Goal: Information Seeking & Learning: Learn about a topic

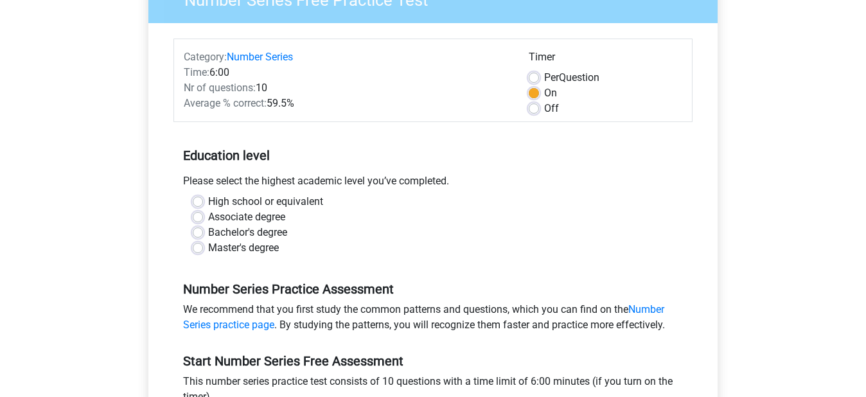
scroll to position [64, 0]
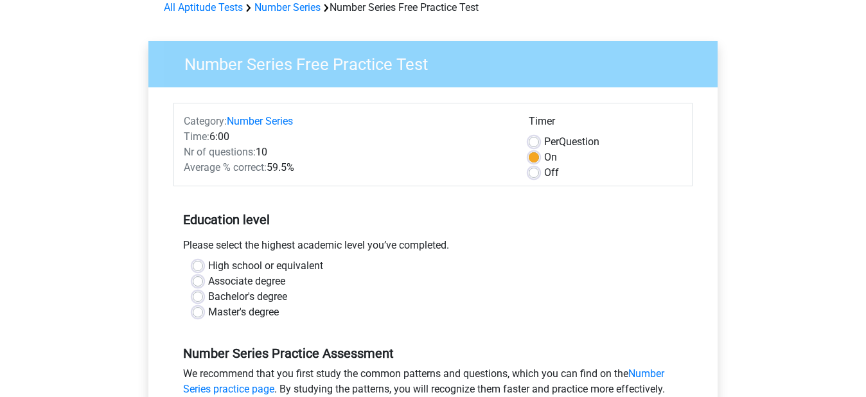
click at [208, 280] on label "Associate degree" at bounding box center [246, 281] width 77 height 15
click at [201, 280] on input "Associate degree" at bounding box center [198, 280] width 10 height 13
radio input "true"
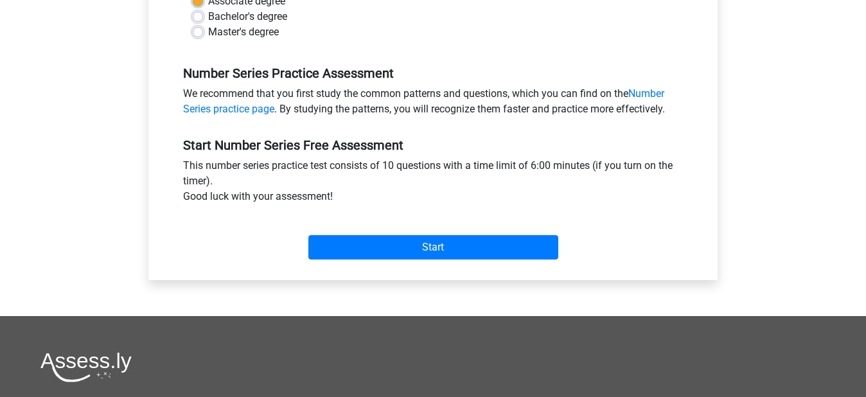
scroll to position [280, 0]
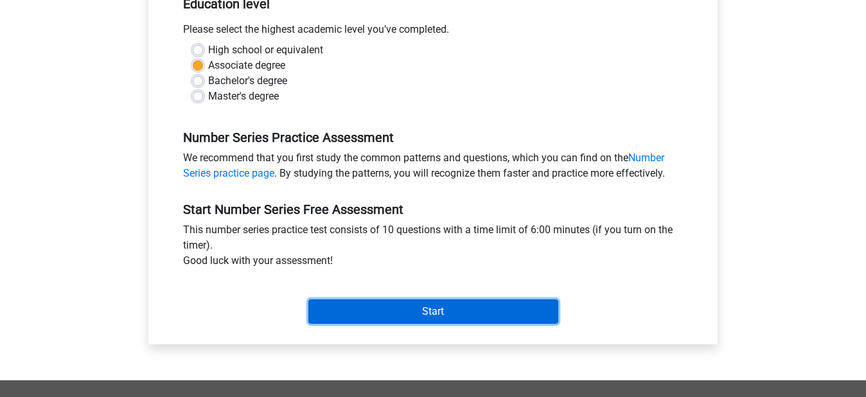
click at [447, 319] on input "Start" at bounding box center [433, 311] width 250 height 24
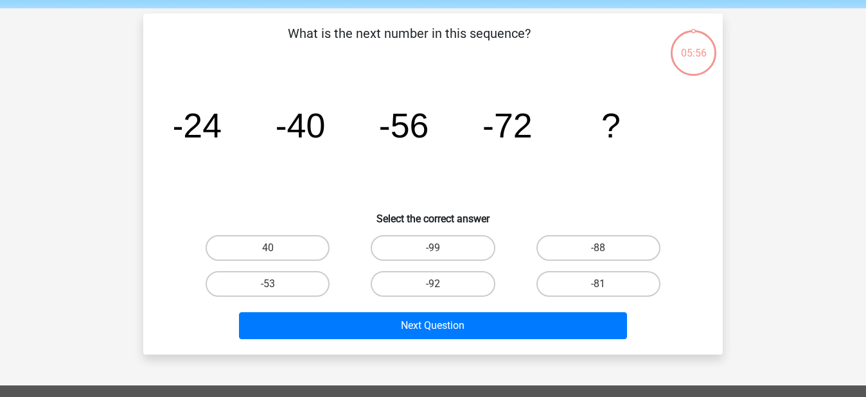
scroll to position [64, 0]
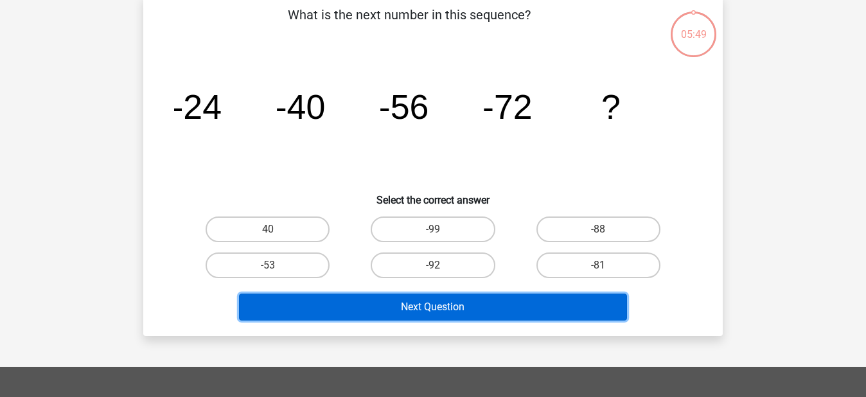
click at [438, 304] on button "Next Question" at bounding box center [433, 307] width 389 height 27
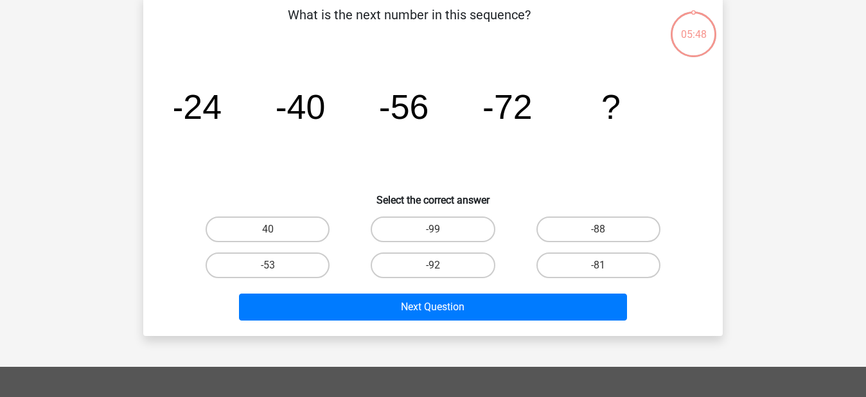
click at [368, 151] on icon "image/svg+xml -24 -40 -56 -72 ?" at bounding box center [433, 119] width 518 height 130
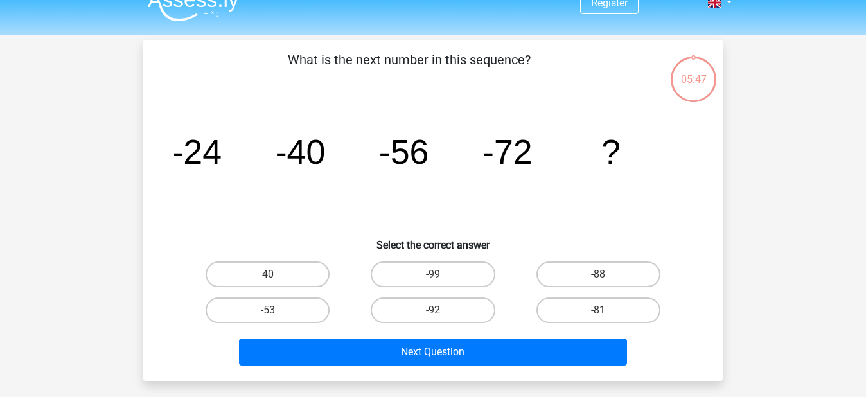
scroll to position [0, 0]
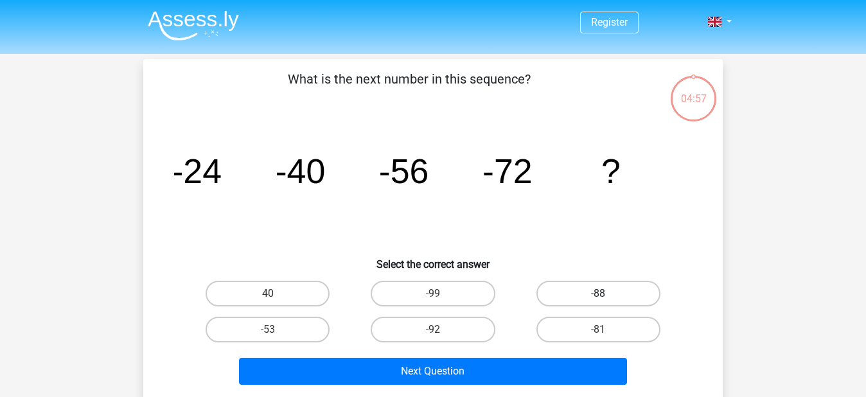
click at [628, 283] on label "-88" at bounding box center [599, 294] width 124 height 26
click at [607, 294] on input "-88" at bounding box center [602, 298] width 8 height 8
radio input "true"
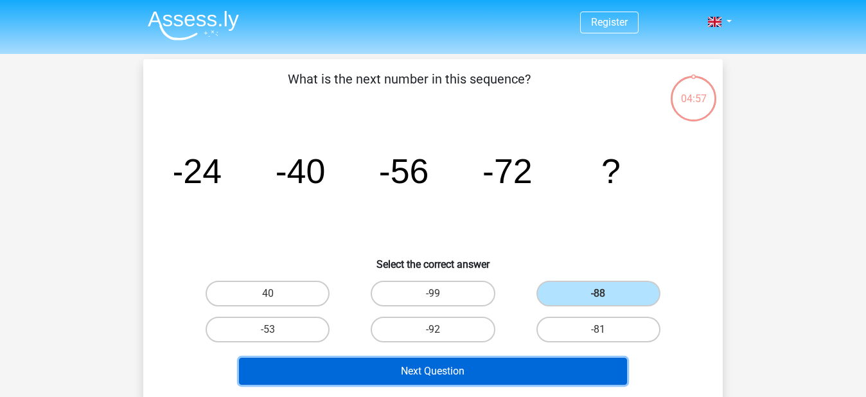
click at [422, 375] on button "Next Question" at bounding box center [433, 371] width 389 height 27
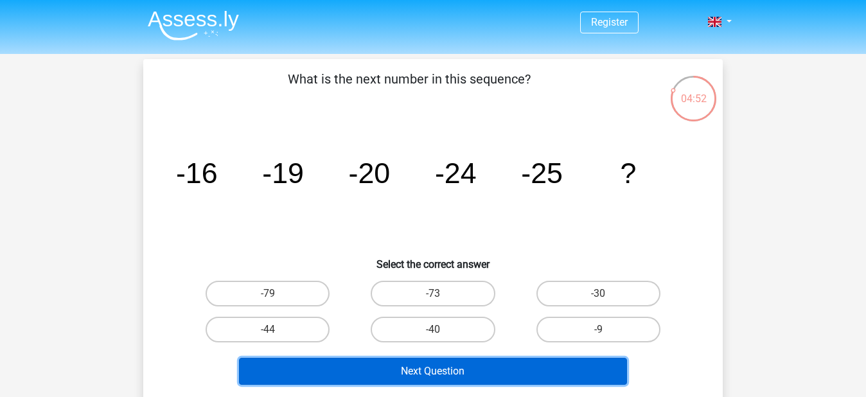
click at [422, 375] on button "Next Question" at bounding box center [433, 371] width 389 height 27
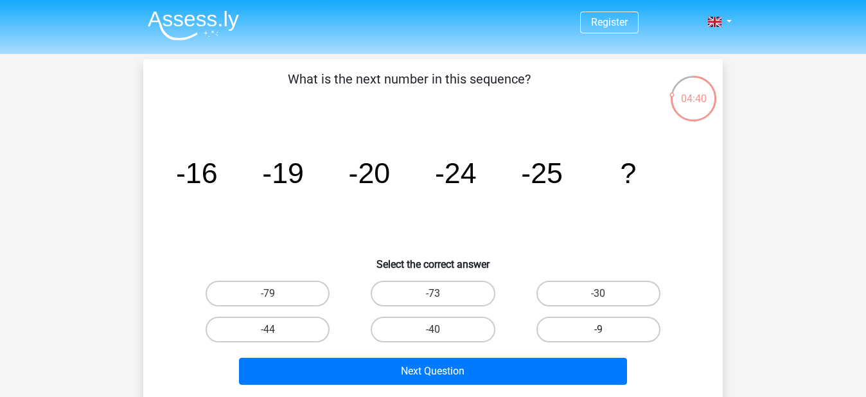
click at [580, 328] on label "-9" at bounding box center [599, 330] width 124 height 26
click at [598, 330] on input "-9" at bounding box center [602, 334] width 8 height 8
radio input "true"
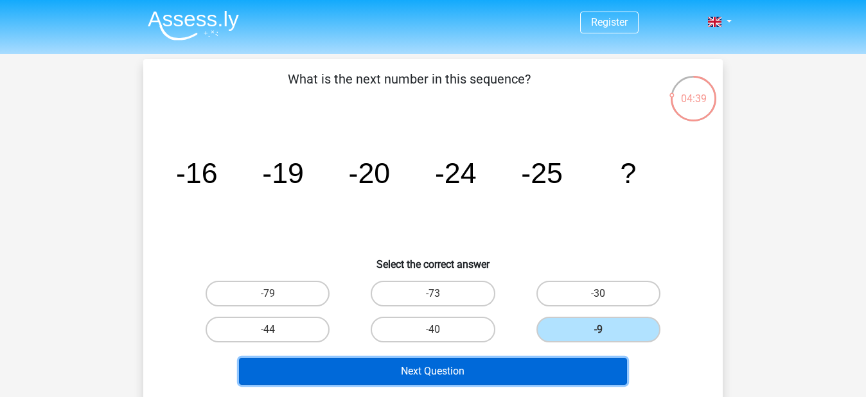
click at [487, 364] on button "Next Question" at bounding box center [433, 371] width 389 height 27
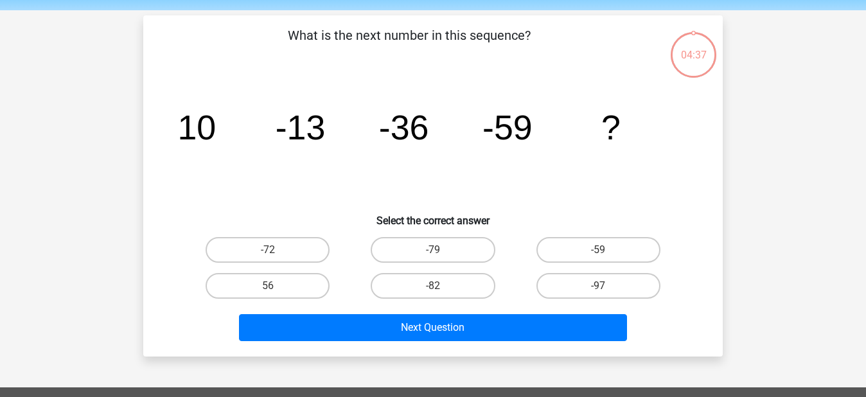
scroll to position [59, 0]
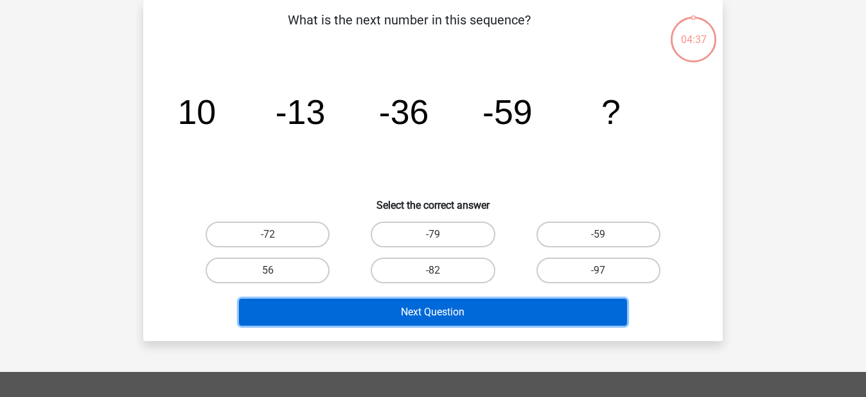
click at [413, 300] on button "Next Question" at bounding box center [433, 312] width 389 height 27
click at [417, 316] on button "Next Question" at bounding box center [433, 312] width 389 height 27
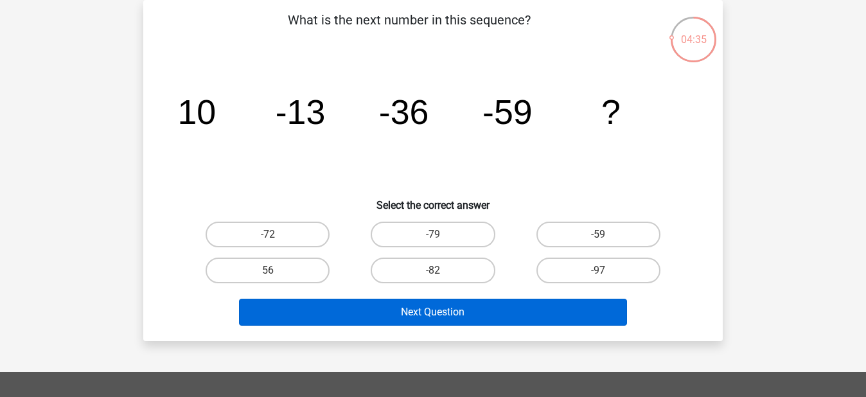
scroll to position [0, 0]
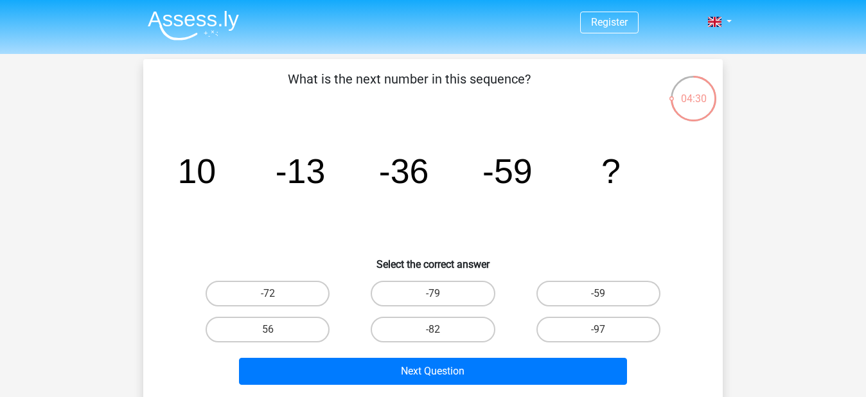
click at [177, 15] on img at bounding box center [193, 25] width 91 height 30
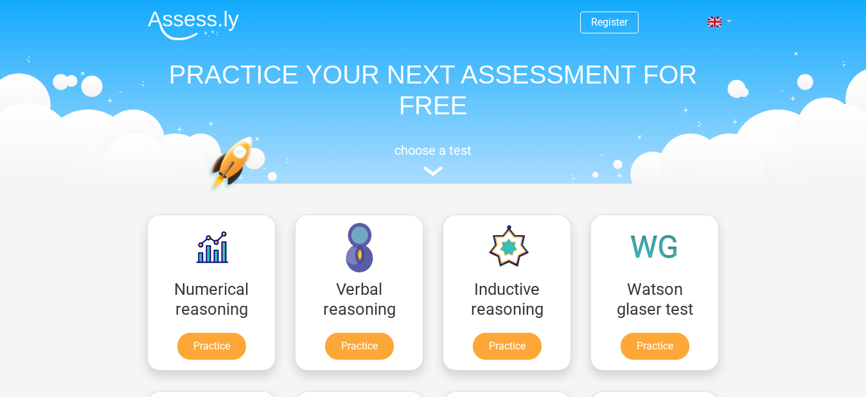
click at [722, 23] on link at bounding box center [716, 21] width 26 height 15
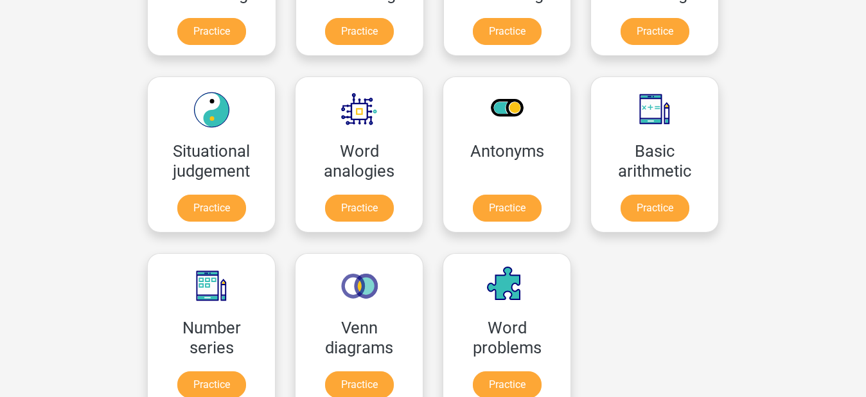
scroll to position [514, 0]
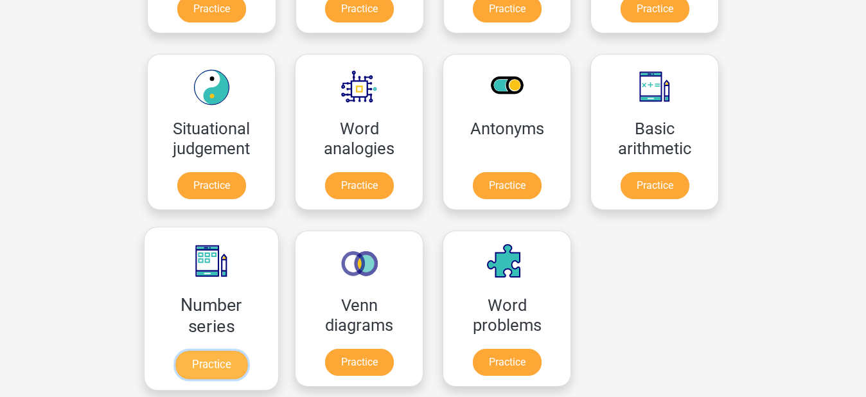
click at [227, 364] on link "Practice" at bounding box center [211, 365] width 72 height 28
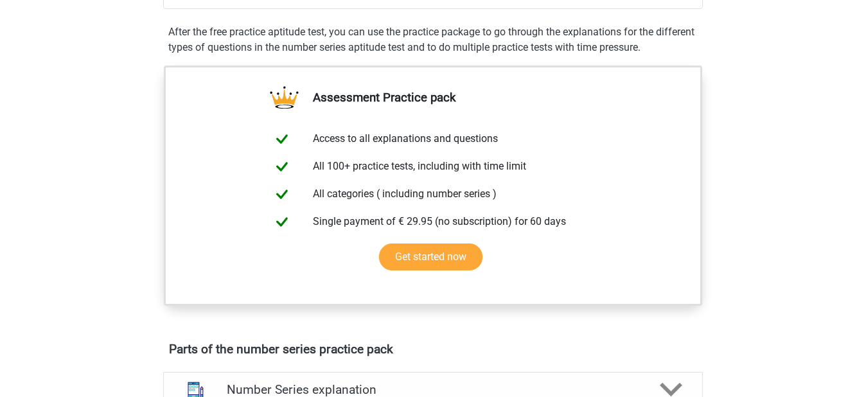
scroll to position [578, 0]
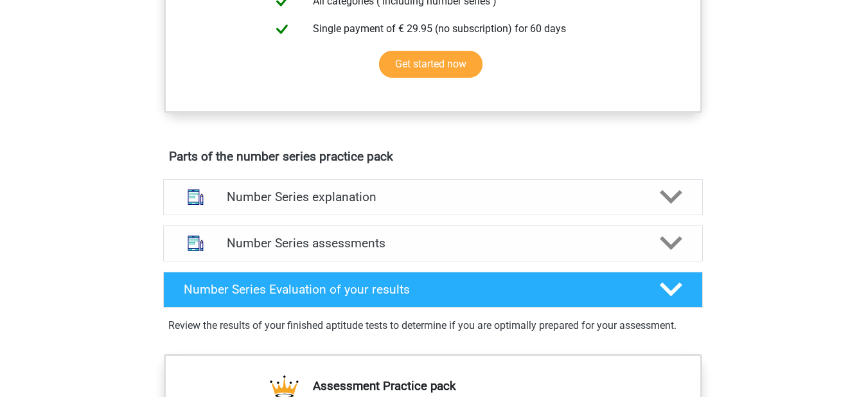
click at [522, 215] on div "Number Series explanation There are roughly six different types of patterns tha…" at bounding box center [433, 197] width 590 height 46
click at [528, 197] on h4 "Number Series explanation" at bounding box center [433, 197] width 413 height 15
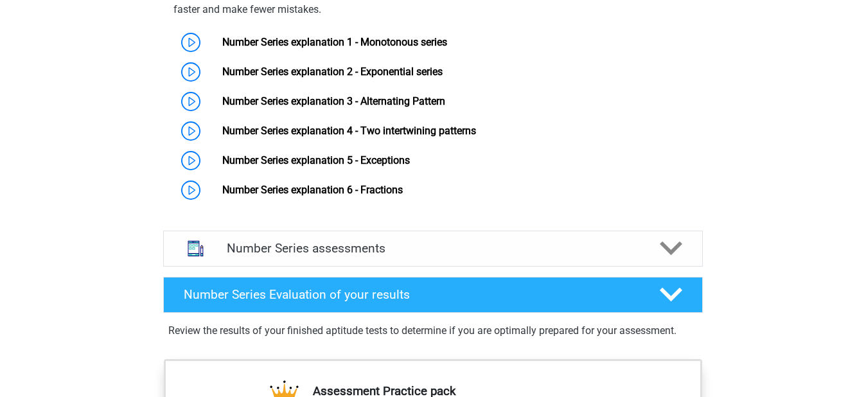
scroll to position [835, 0]
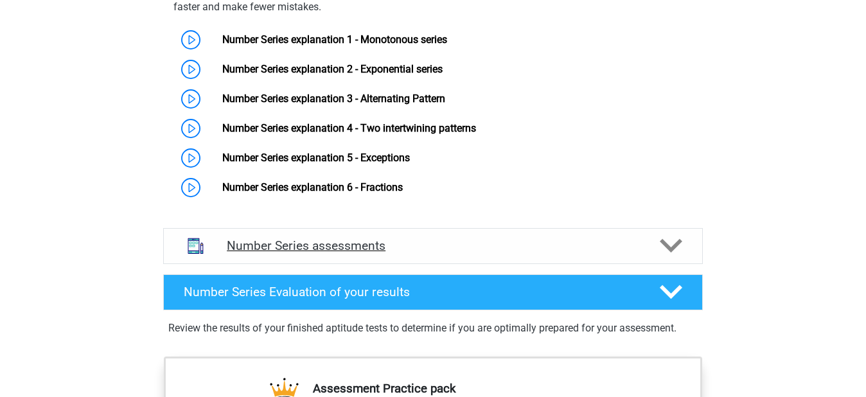
click at [553, 238] on h4 "Number Series assessments" at bounding box center [433, 245] width 413 height 15
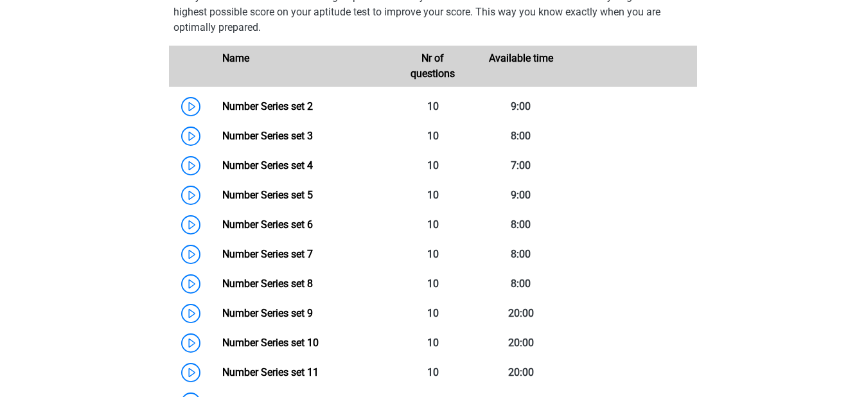
scroll to position [1028, 0]
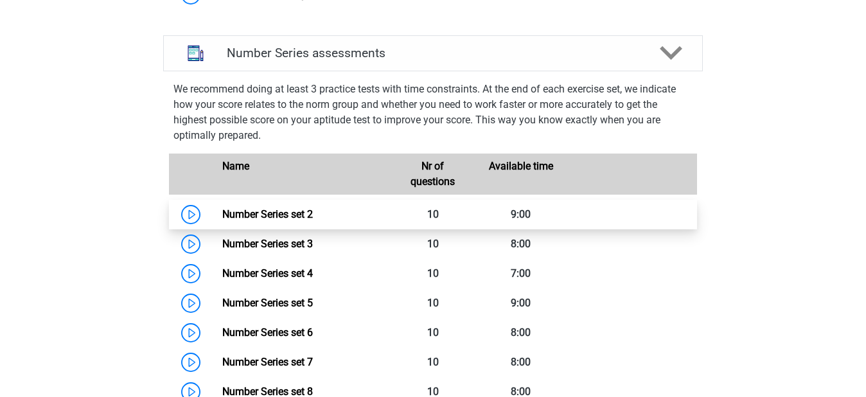
click at [222, 211] on link "Number Series set 2" at bounding box center [267, 214] width 91 height 12
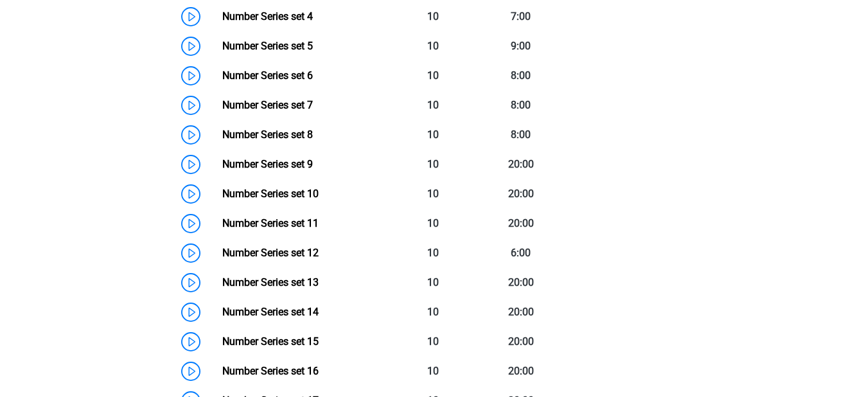
scroll to position [1414, 0]
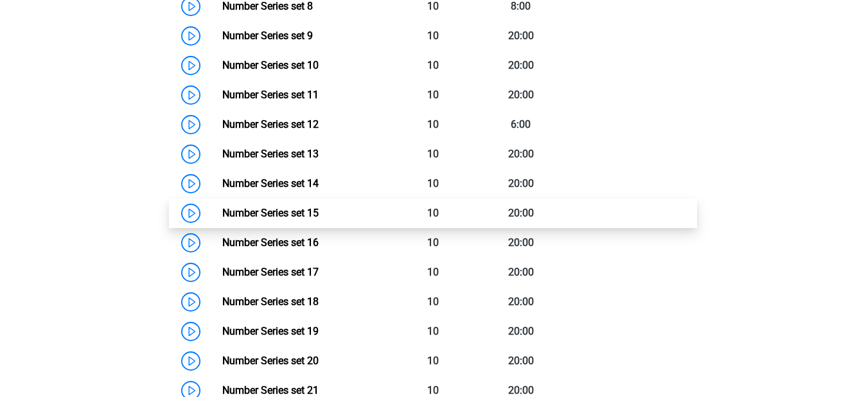
click at [279, 218] on link "Number Series set 15" at bounding box center [270, 213] width 96 height 12
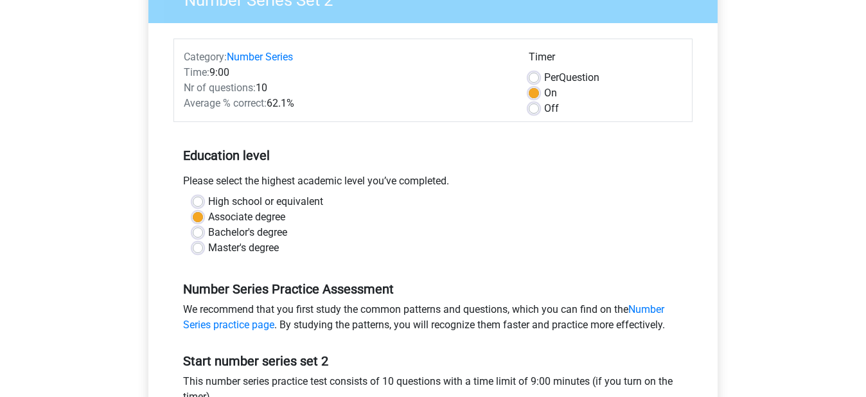
scroll to position [321, 0]
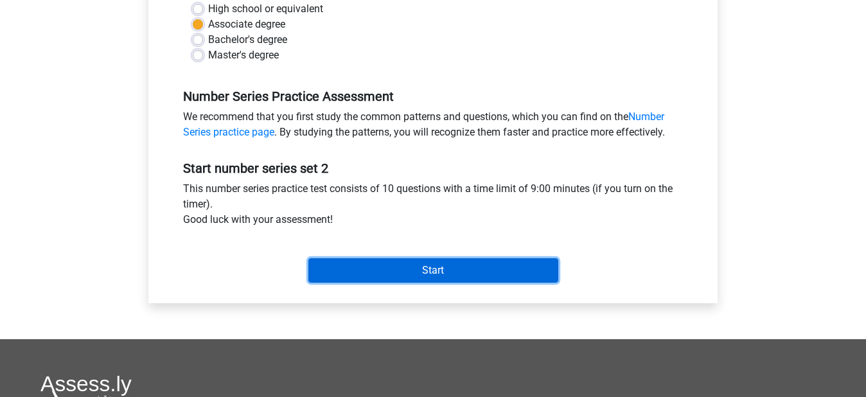
click at [434, 274] on input "Start" at bounding box center [433, 270] width 250 height 24
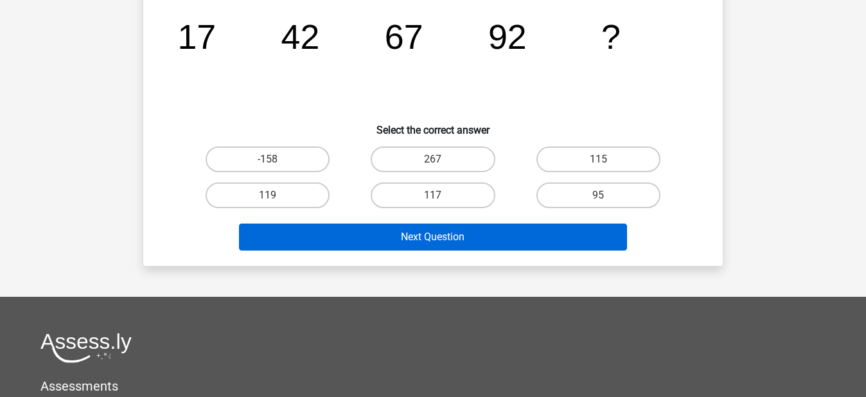
scroll to position [129, 0]
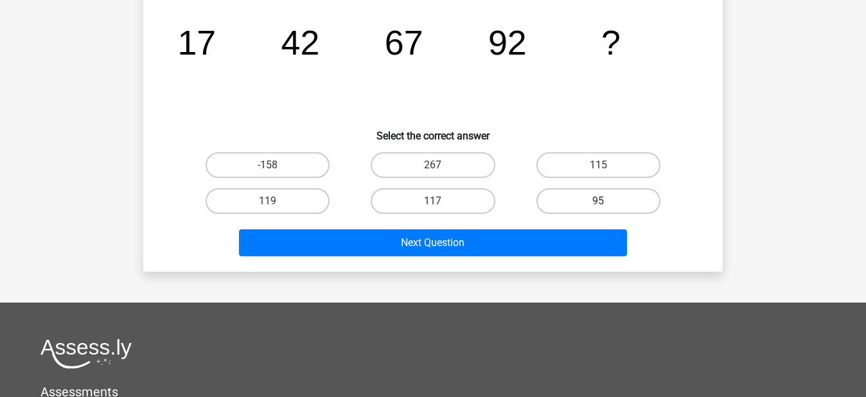
click at [598, 203] on label "95" at bounding box center [599, 201] width 124 height 26
click at [598, 203] on input "95" at bounding box center [602, 205] width 8 height 8
radio input "true"
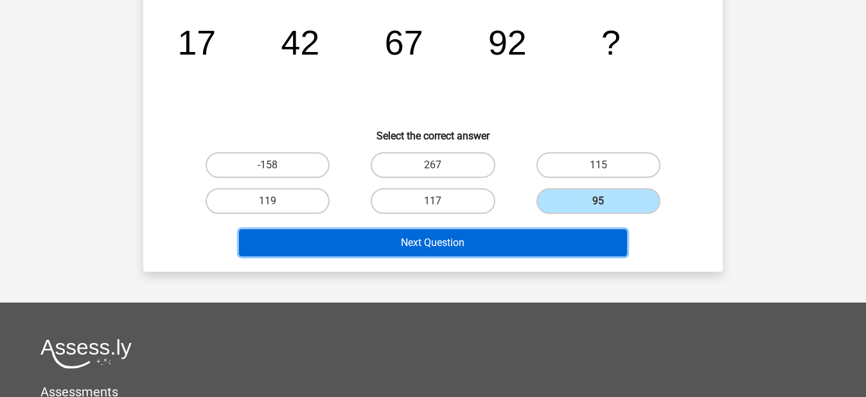
click at [457, 254] on button "Next Question" at bounding box center [433, 242] width 389 height 27
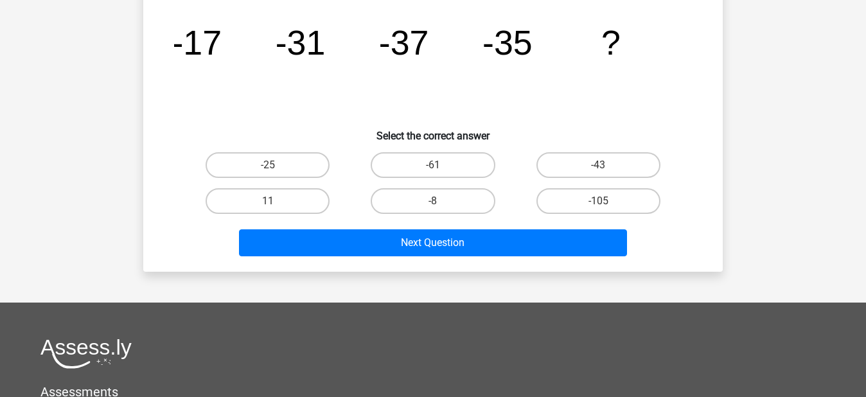
scroll to position [59, 0]
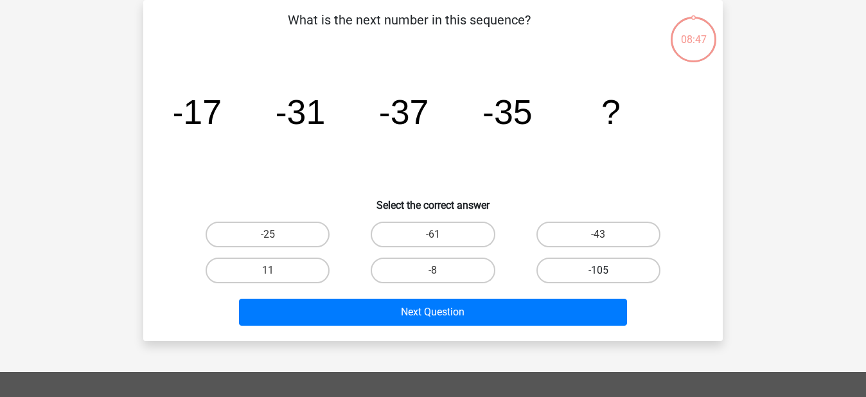
click at [592, 266] on label "-105" at bounding box center [599, 271] width 124 height 26
click at [598, 271] on input "-105" at bounding box center [602, 275] width 8 height 8
radio input "true"
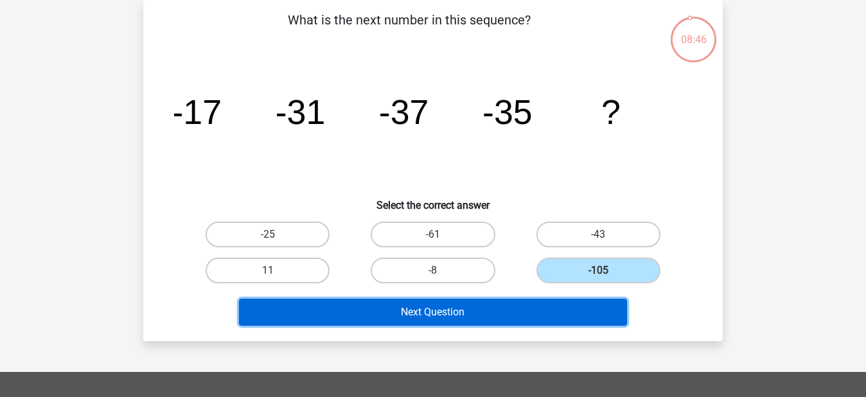
click at [478, 313] on button "Next Question" at bounding box center [433, 312] width 389 height 27
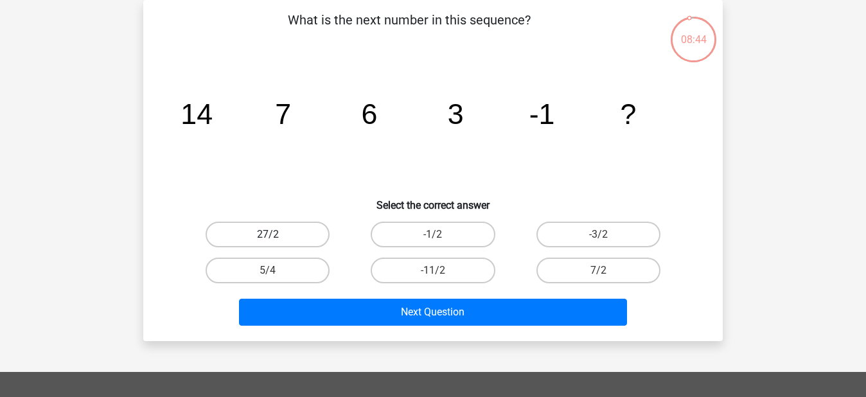
click at [267, 227] on label "27/2" at bounding box center [268, 235] width 124 height 26
click at [268, 235] on input "27/2" at bounding box center [272, 239] width 8 height 8
radio input "true"
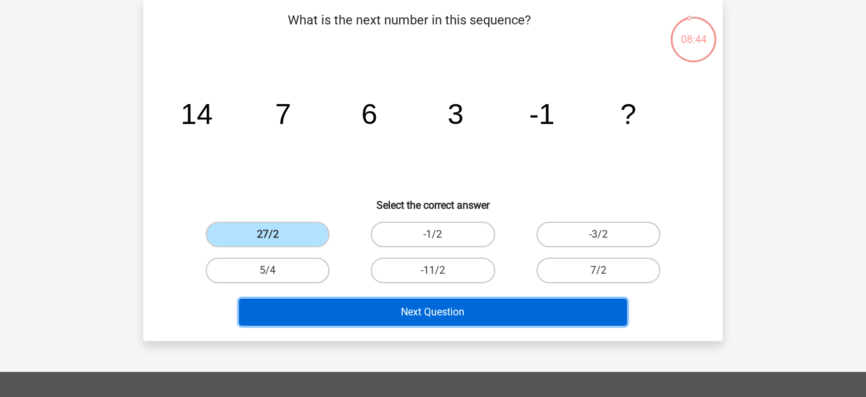
click at [409, 315] on button "Next Question" at bounding box center [433, 312] width 389 height 27
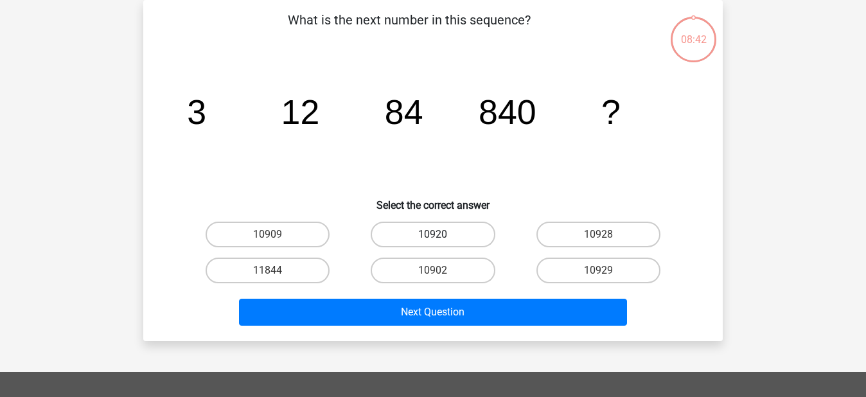
click at [451, 229] on label "10920" at bounding box center [433, 235] width 124 height 26
click at [441, 235] on input "10920" at bounding box center [437, 239] width 8 height 8
radio input "true"
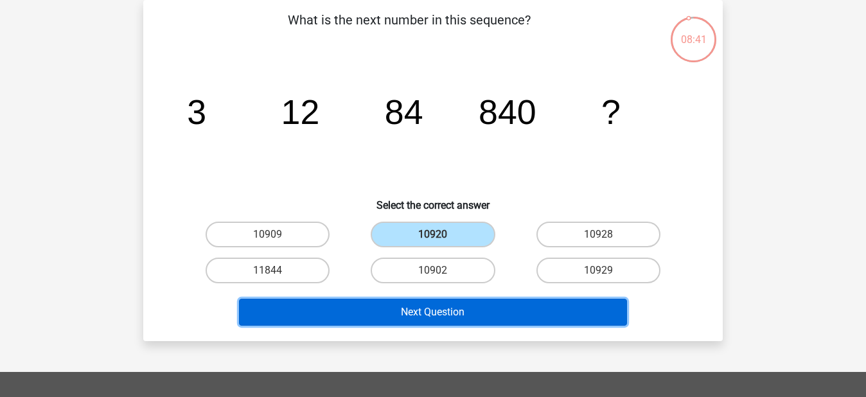
click at [441, 310] on button "Next Question" at bounding box center [433, 312] width 389 height 27
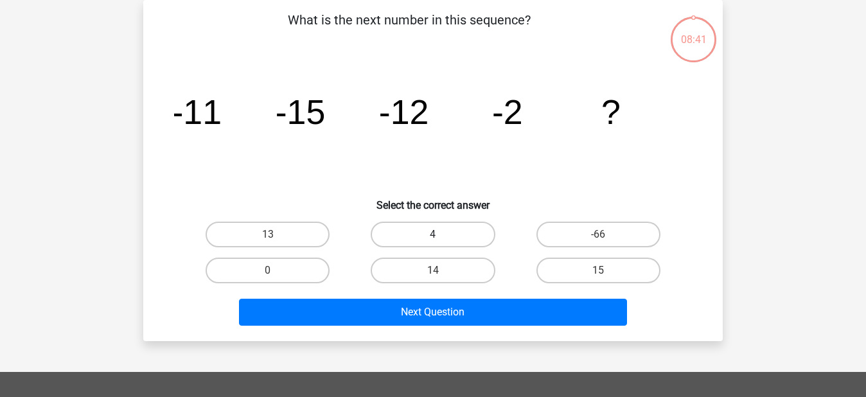
click at [423, 232] on label "4" at bounding box center [433, 235] width 124 height 26
click at [433, 235] on input "4" at bounding box center [437, 239] width 8 height 8
radio input "true"
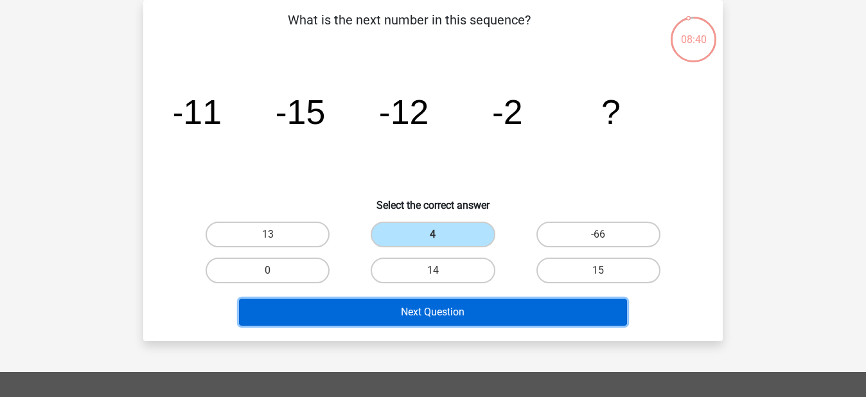
click at [432, 314] on button "Next Question" at bounding box center [433, 312] width 389 height 27
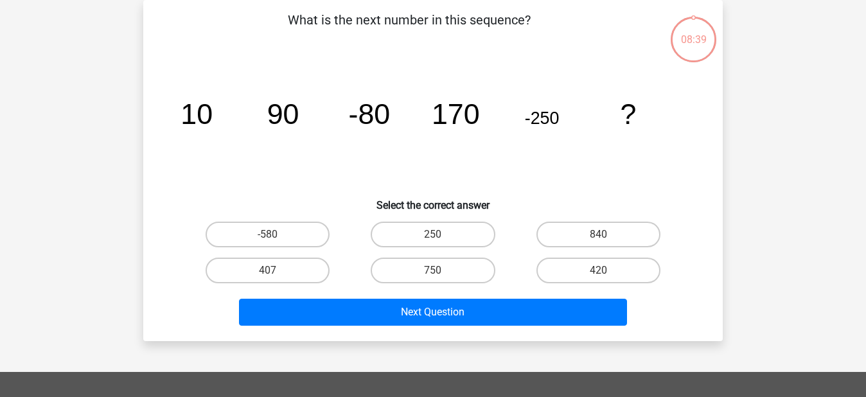
click at [436, 238] on input "250" at bounding box center [437, 239] width 8 height 8
radio input "true"
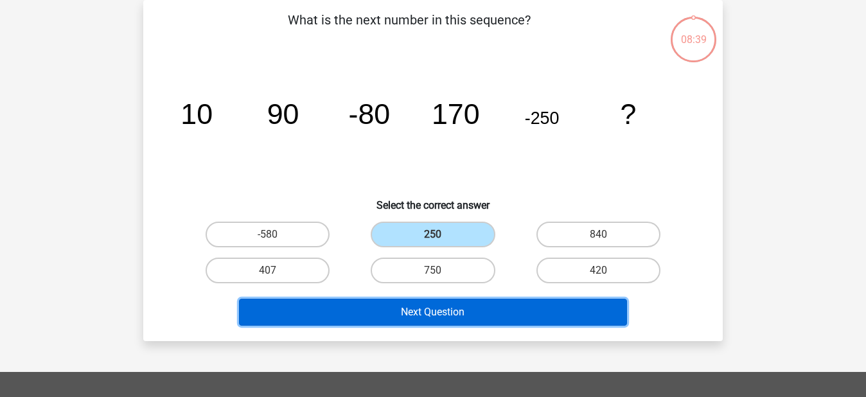
click at [432, 312] on button "Next Question" at bounding box center [433, 312] width 389 height 27
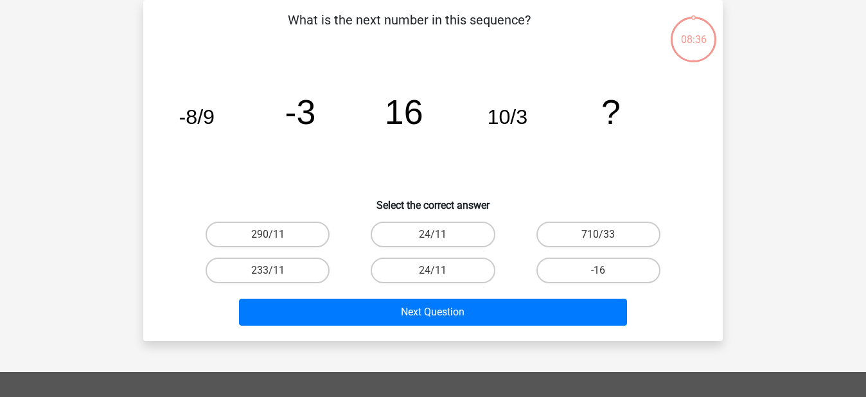
click at [450, 233] on label "24/11" at bounding box center [433, 235] width 124 height 26
click at [441, 235] on input "24/11" at bounding box center [437, 239] width 8 height 8
radio input "true"
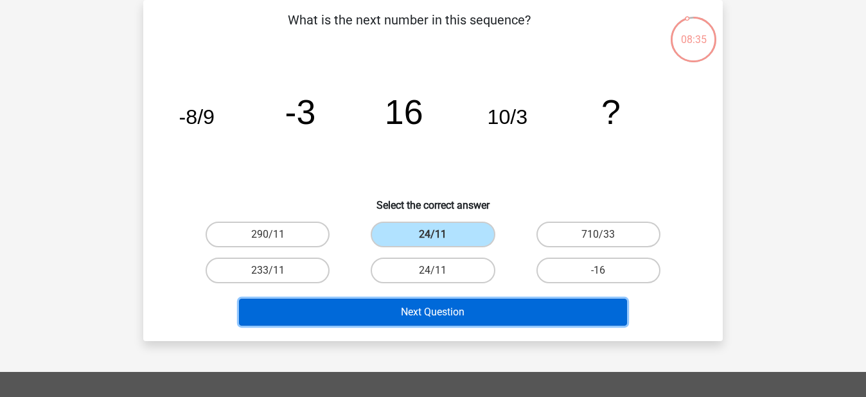
click at [449, 303] on button "Next Question" at bounding box center [433, 312] width 389 height 27
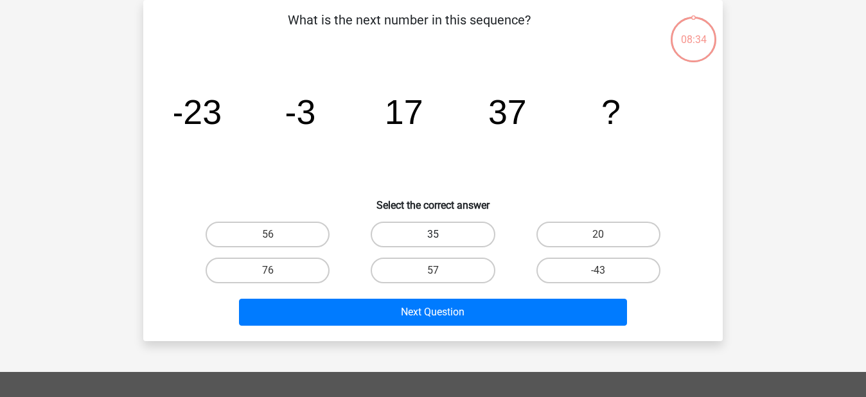
click at [446, 241] on label "35" at bounding box center [433, 235] width 124 height 26
click at [441, 241] on input "35" at bounding box center [437, 239] width 8 height 8
radio input "true"
click at [458, 325] on div "Next Question" at bounding box center [433, 315] width 496 height 32
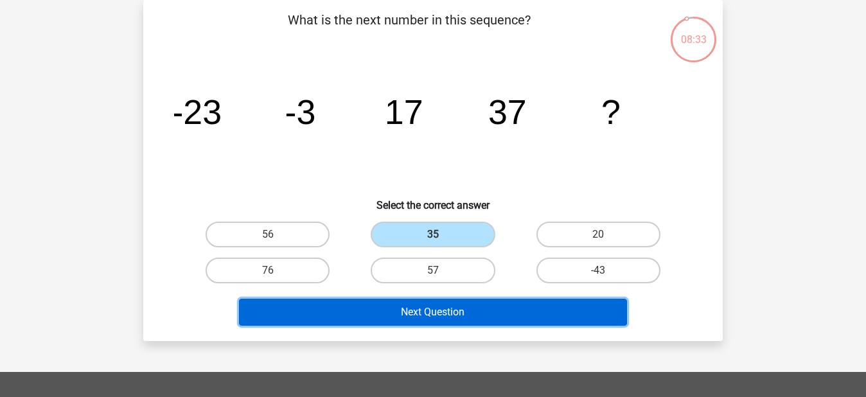
click at [458, 316] on button "Next Question" at bounding box center [433, 312] width 389 height 27
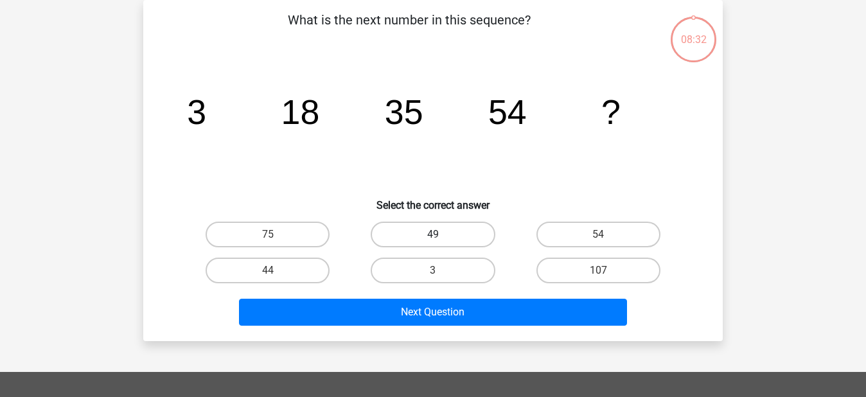
click at [455, 234] on label "49" at bounding box center [433, 235] width 124 height 26
click at [441, 235] on input "49" at bounding box center [437, 239] width 8 height 8
radio input "true"
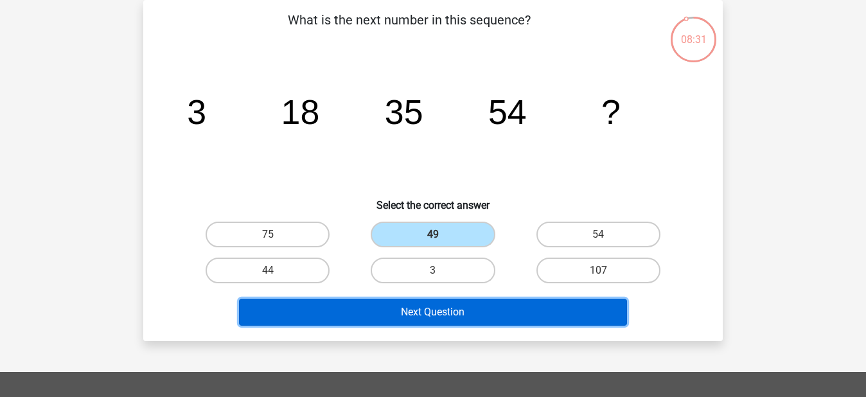
click at [461, 313] on button "Next Question" at bounding box center [433, 312] width 389 height 27
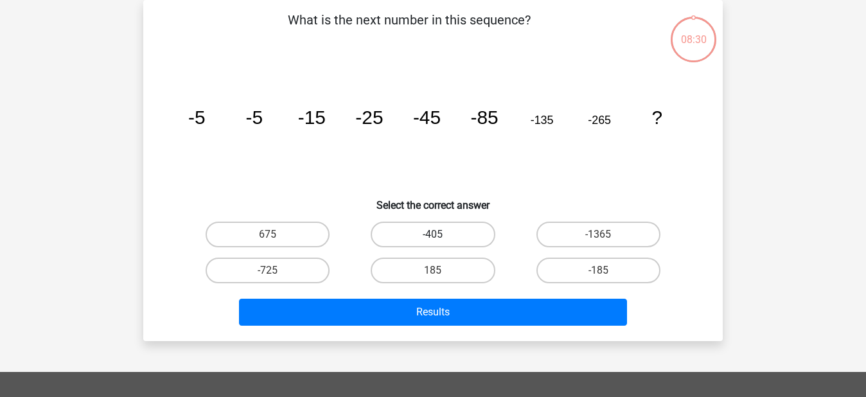
click at [447, 231] on label "-405" at bounding box center [433, 235] width 124 height 26
click at [441, 235] on input "-405" at bounding box center [437, 239] width 8 height 8
radio input "true"
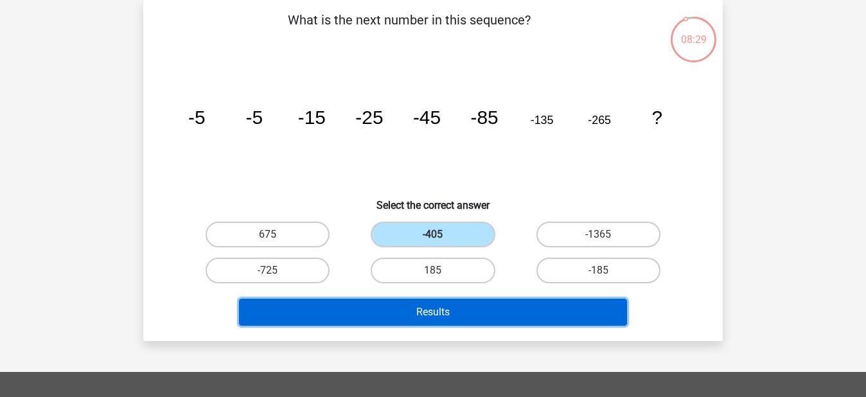
click at [445, 303] on button "Results" at bounding box center [433, 312] width 389 height 27
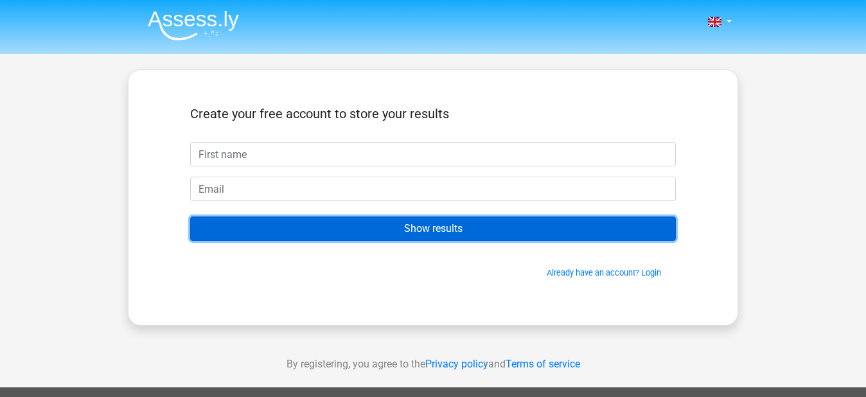
click at [466, 233] on input "Show results" at bounding box center [433, 229] width 486 height 24
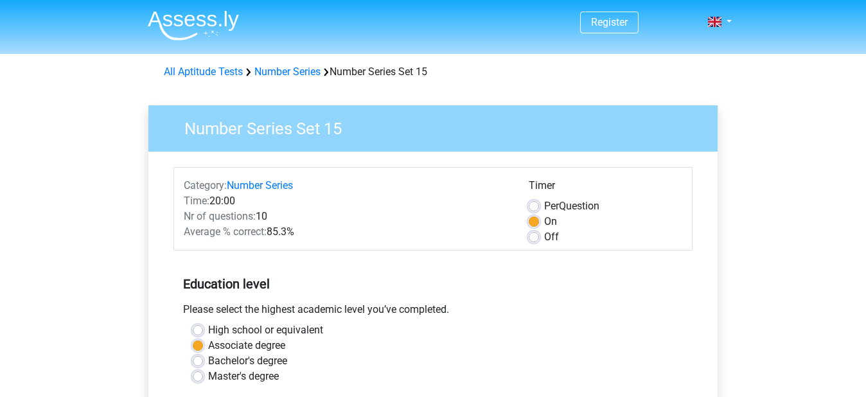
scroll to position [129, 0]
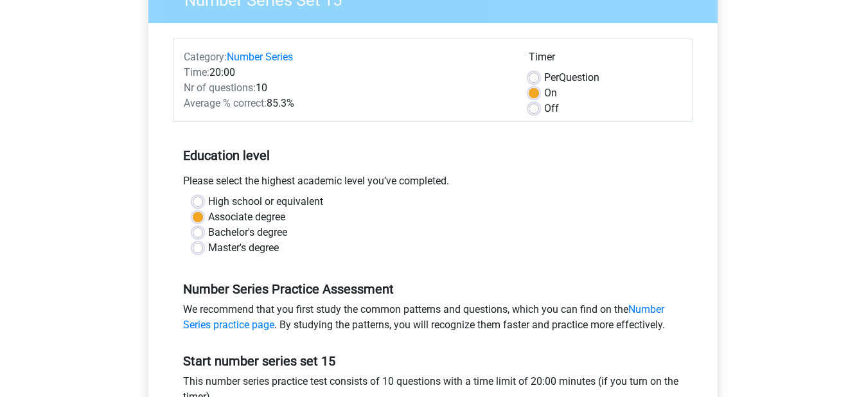
click at [274, 206] on label "High school or equivalent" at bounding box center [265, 201] width 115 height 15
click at [203, 206] on input "High school or equivalent" at bounding box center [198, 200] width 10 height 13
radio input "true"
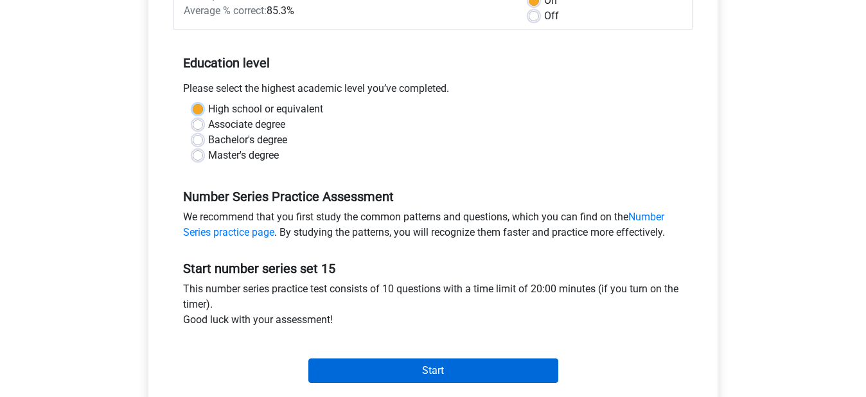
scroll to position [321, 0]
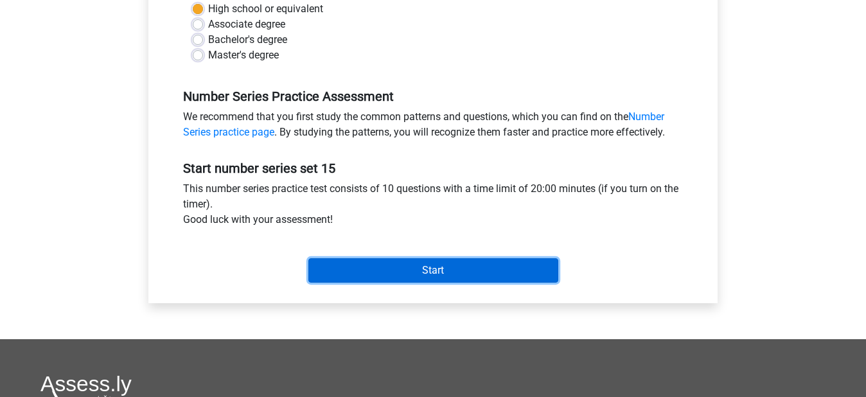
click at [436, 272] on input "Start" at bounding box center [433, 270] width 250 height 24
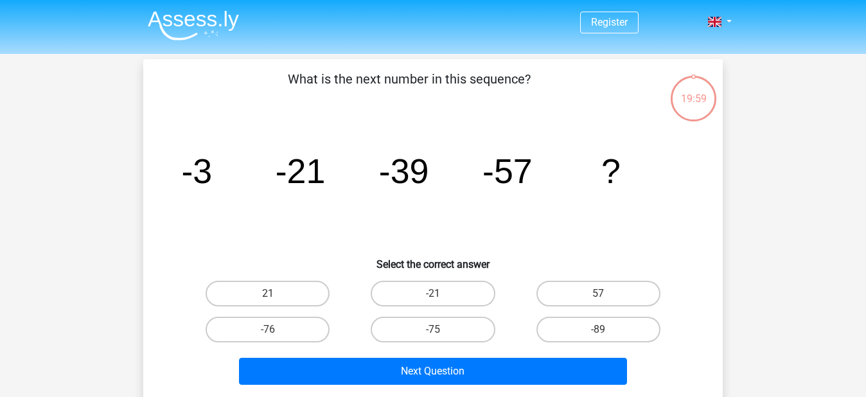
click at [433, 298] on input "-21" at bounding box center [437, 298] width 8 height 8
radio input "true"
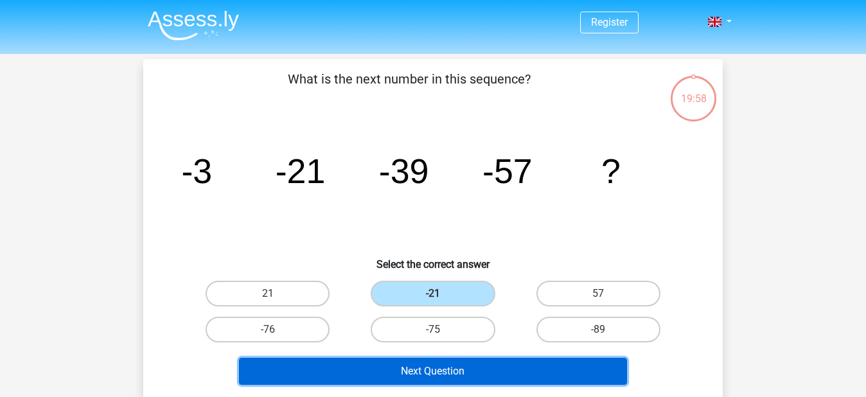
click at [437, 362] on button "Next Question" at bounding box center [433, 371] width 389 height 27
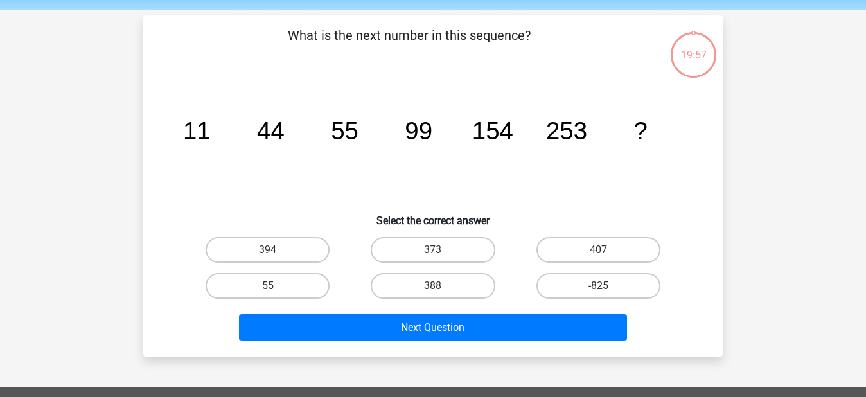
scroll to position [59, 0]
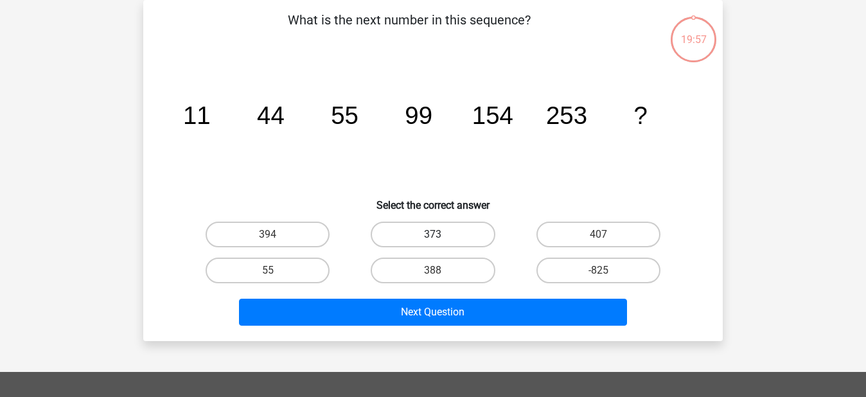
click at [438, 233] on label "373" at bounding box center [433, 235] width 124 height 26
click at [438, 235] on input "373" at bounding box center [437, 239] width 8 height 8
radio input "true"
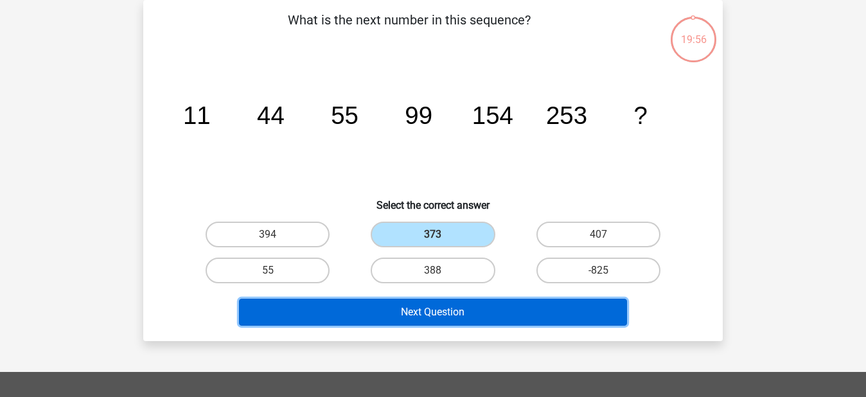
click at [440, 316] on button "Next Question" at bounding box center [433, 312] width 389 height 27
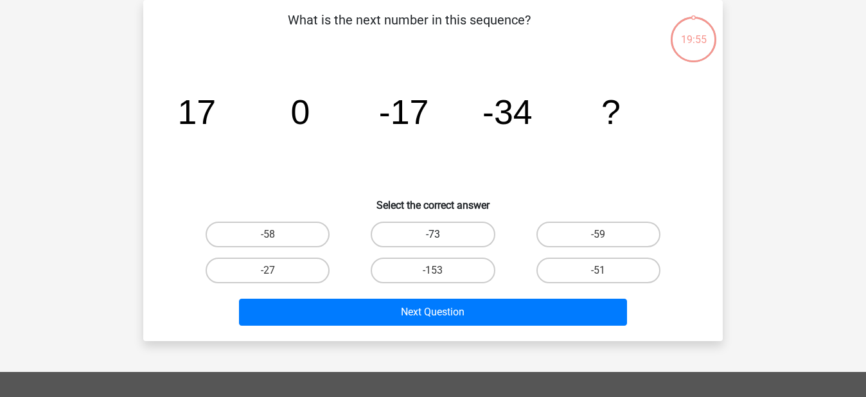
click at [445, 233] on label "-73" at bounding box center [433, 235] width 124 height 26
click at [441, 235] on input "-73" at bounding box center [437, 239] width 8 height 8
radio input "true"
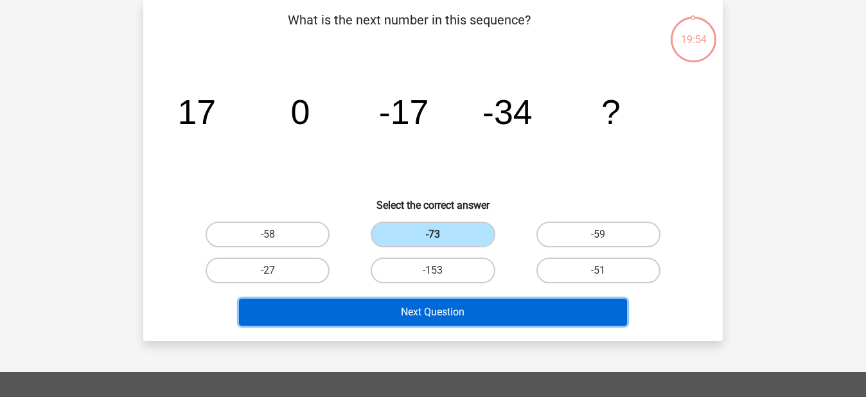
click at [441, 317] on button "Next Question" at bounding box center [433, 312] width 389 height 27
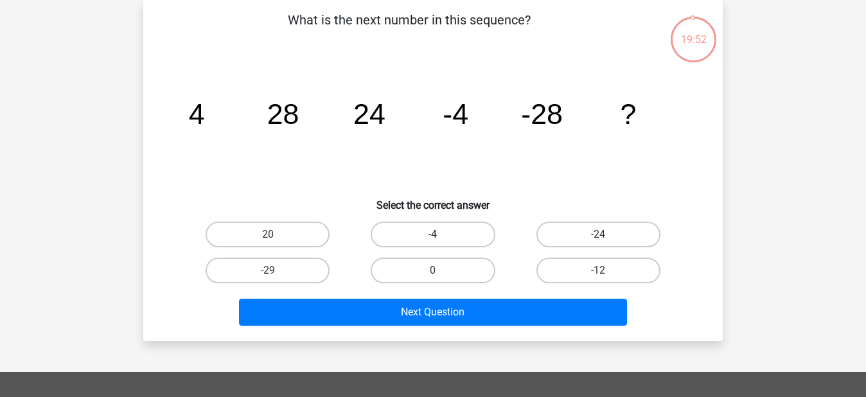
click at [416, 233] on label "-4" at bounding box center [433, 235] width 124 height 26
click at [433, 235] on input "-4" at bounding box center [437, 239] width 8 height 8
radio input "true"
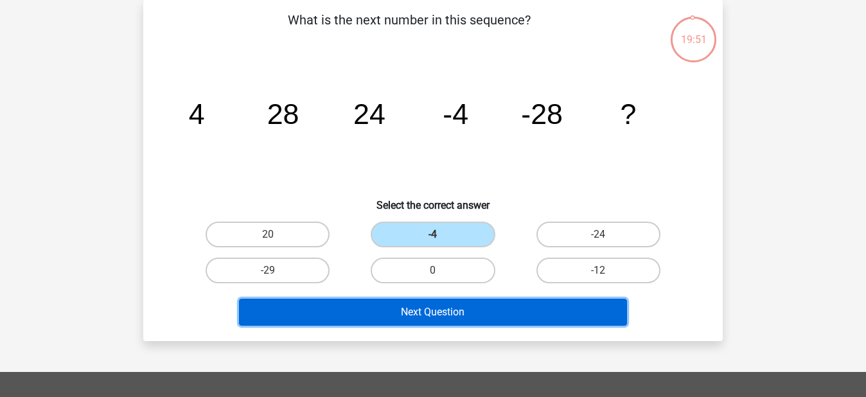
click at [430, 316] on button "Next Question" at bounding box center [433, 312] width 389 height 27
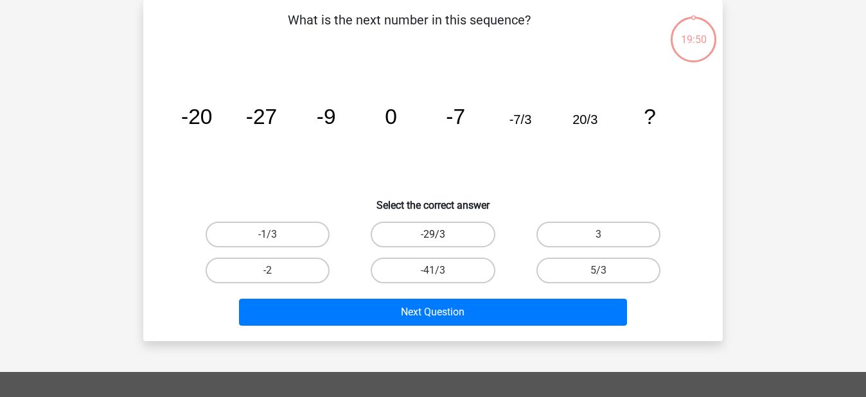
click at [429, 230] on label "-29/3" at bounding box center [433, 235] width 124 height 26
click at [433, 235] on input "-29/3" at bounding box center [437, 239] width 8 height 8
radio input "true"
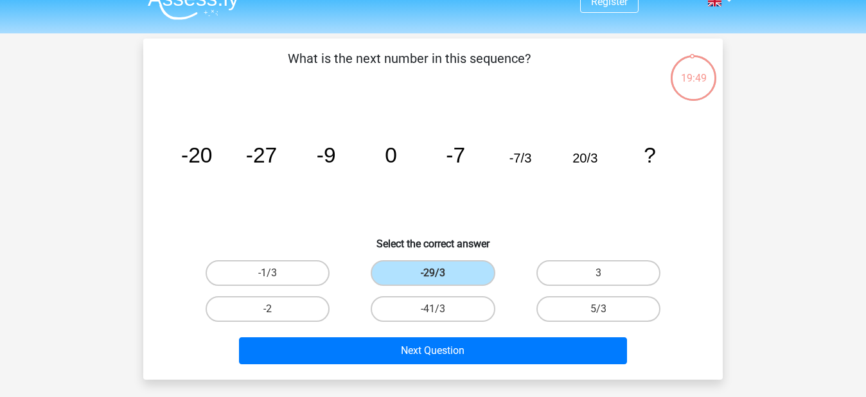
scroll to position [0, 0]
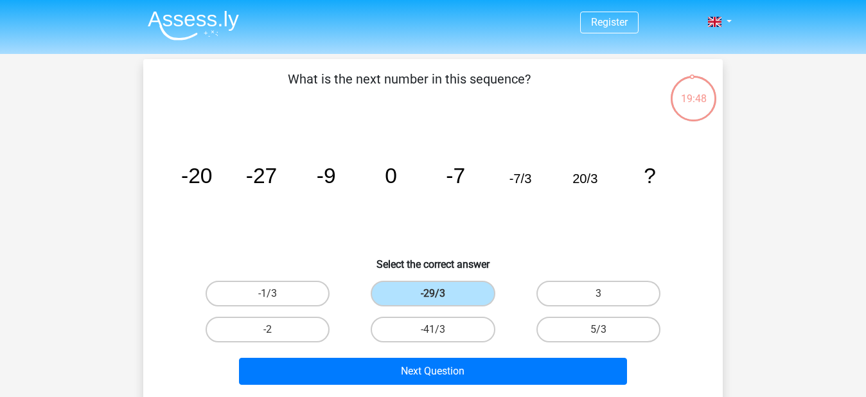
click at [208, 22] on img at bounding box center [193, 25] width 91 height 30
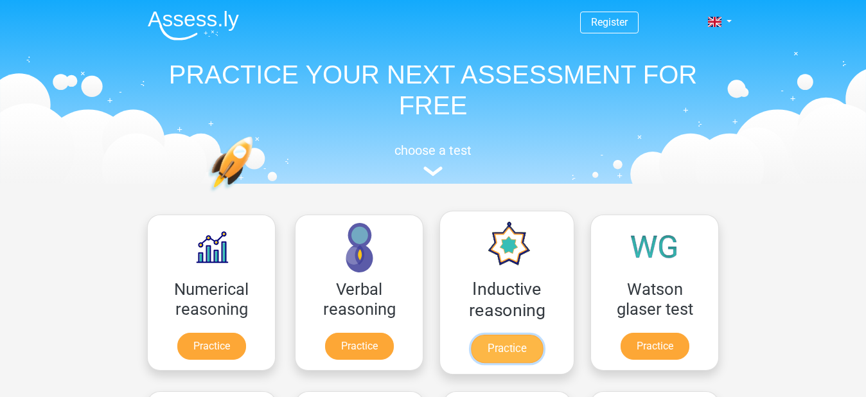
click at [510, 343] on link "Practice" at bounding box center [507, 349] width 72 height 28
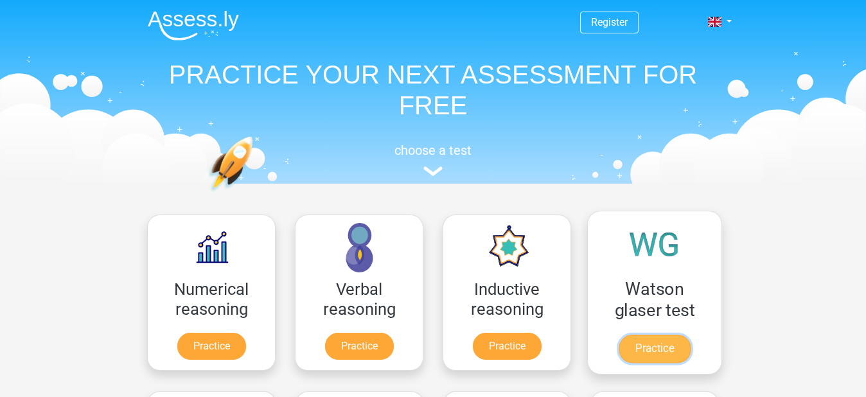
click at [645, 344] on link "Practice" at bounding box center [655, 349] width 72 height 28
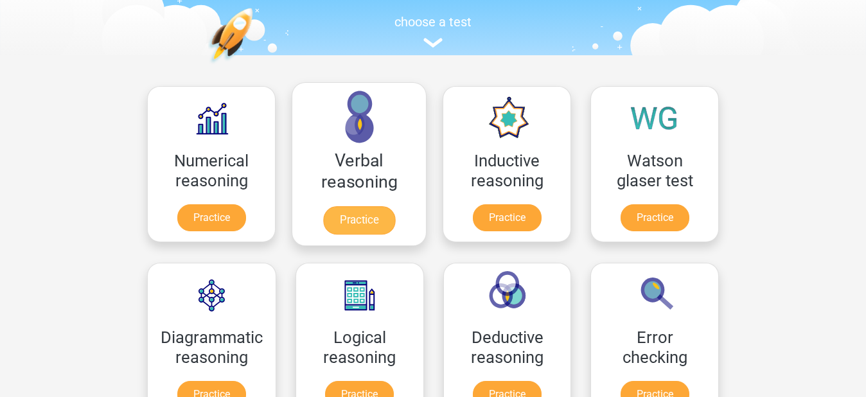
scroll to position [321, 0]
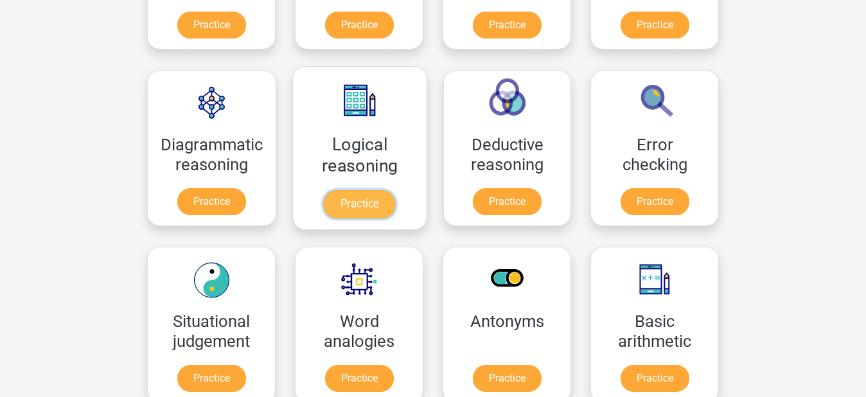
click at [362, 211] on link "Practice" at bounding box center [360, 204] width 72 height 28
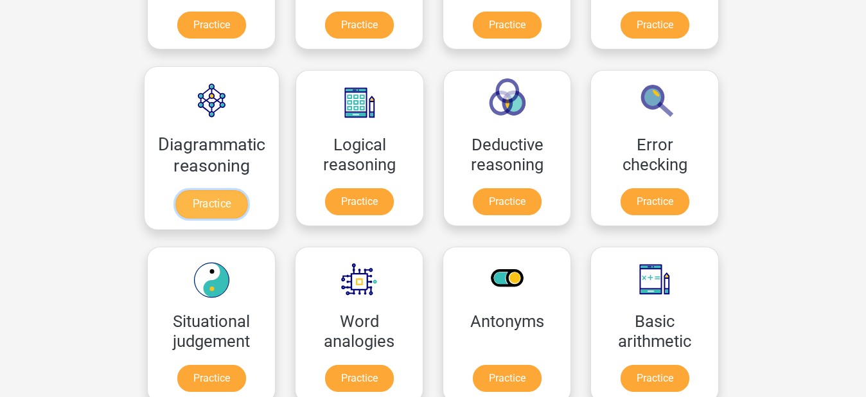
click at [193, 208] on link "Practice" at bounding box center [211, 204] width 72 height 28
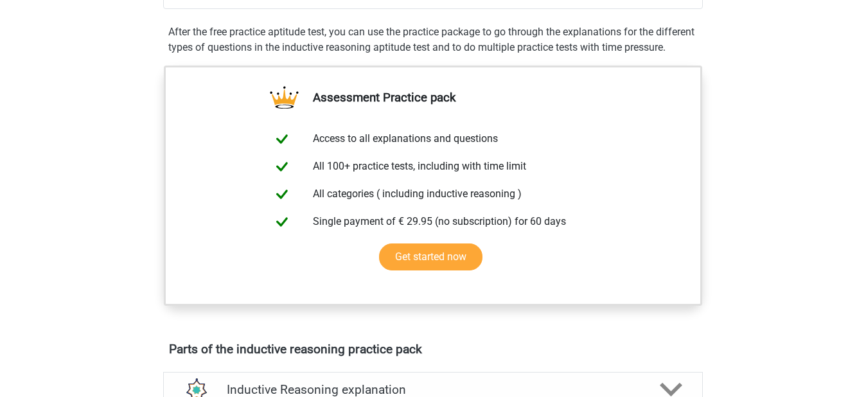
scroll to position [643, 0]
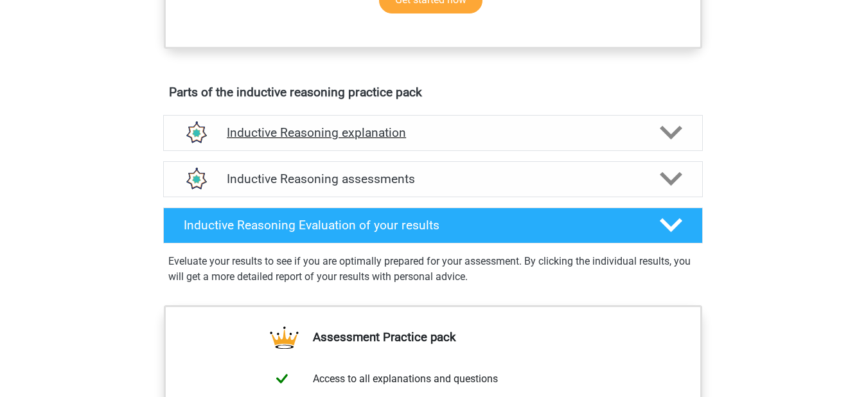
click at [382, 140] on h4 "Inductive Reasoning explanation" at bounding box center [433, 132] width 413 height 15
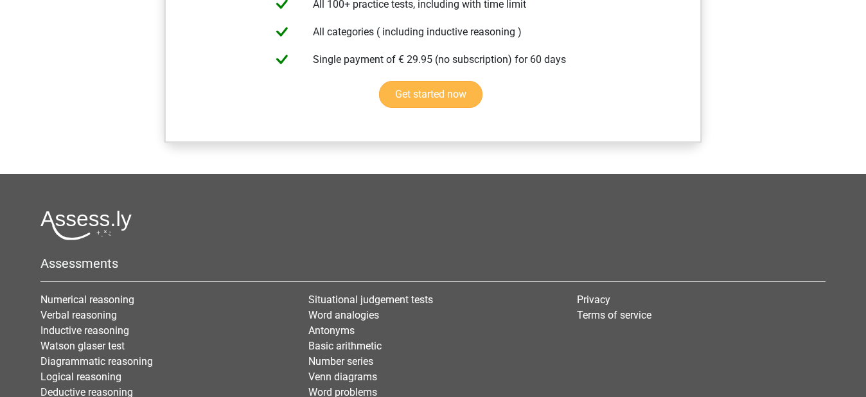
scroll to position [900, 0]
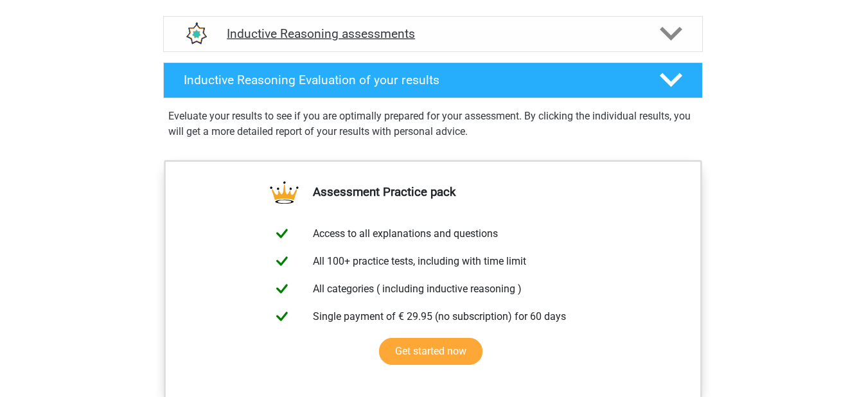
click at [348, 41] on h4 "Inductive Reasoning assessments" at bounding box center [433, 33] width 413 height 15
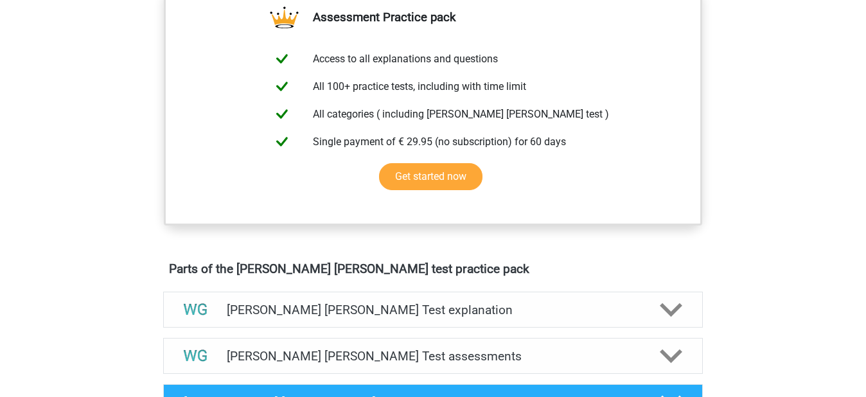
scroll to position [514, 0]
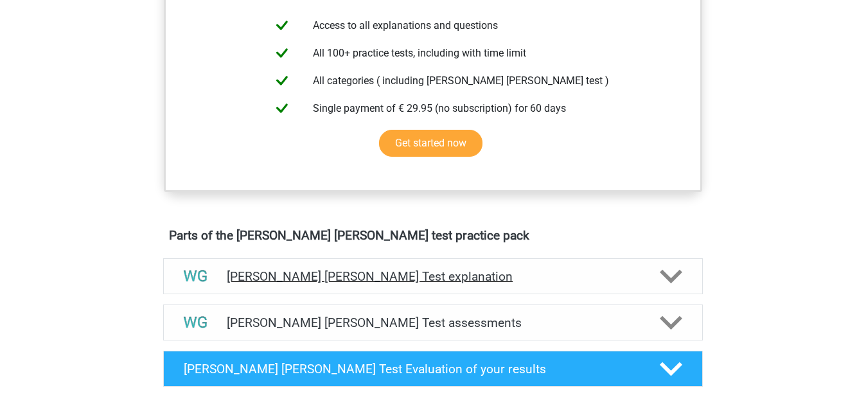
click at [412, 274] on h4 "[PERSON_NAME] [PERSON_NAME] Test explanation" at bounding box center [433, 276] width 413 height 15
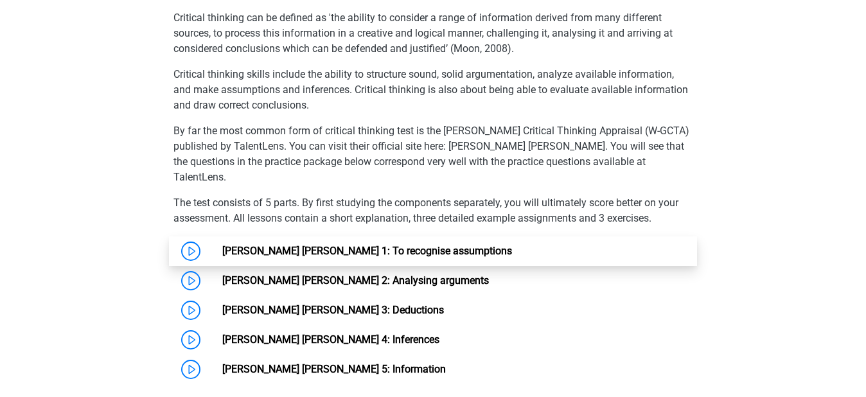
scroll to position [900, 0]
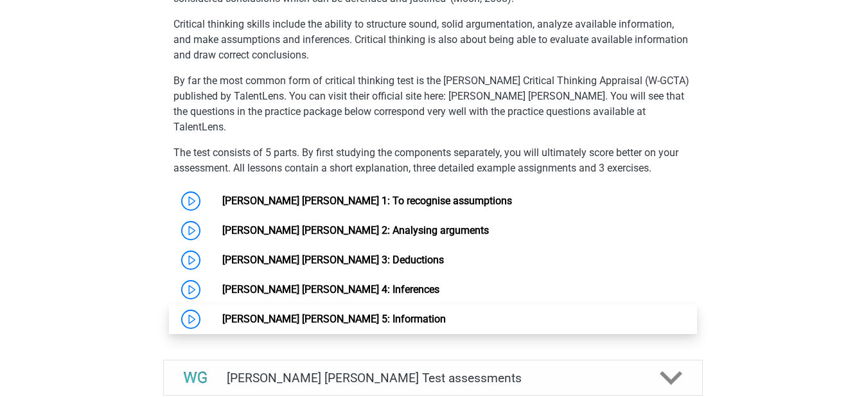
click at [335, 313] on link "[PERSON_NAME] [PERSON_NAME] 5: Information" at bounding box center [334, 319] width 224 height 12
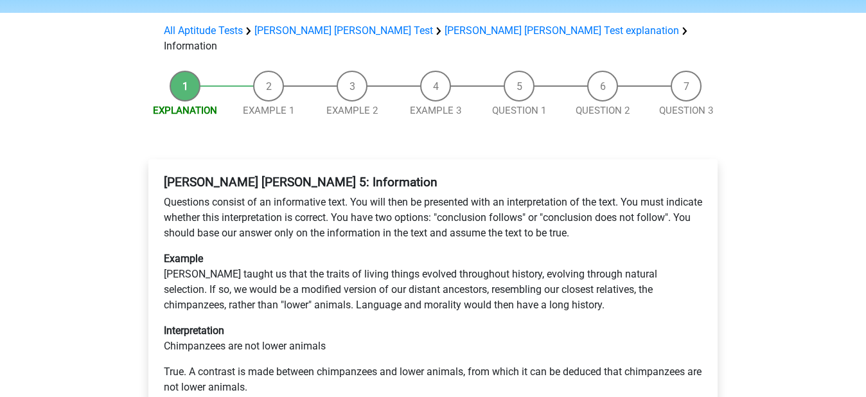
scroll to position [193, 0]
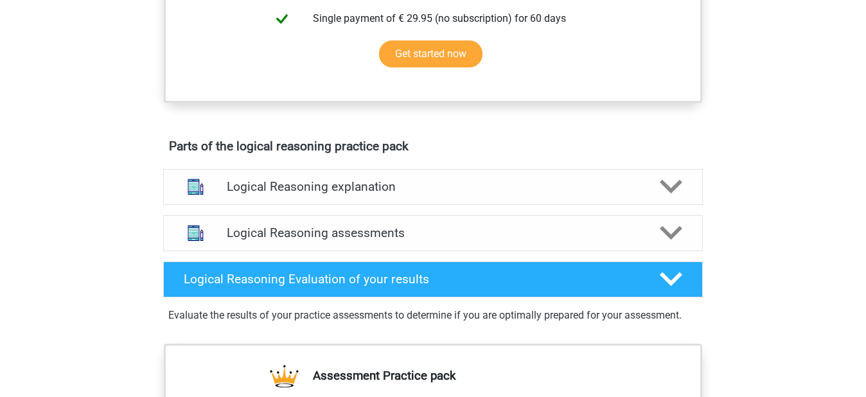
scroll to position [643, 0]
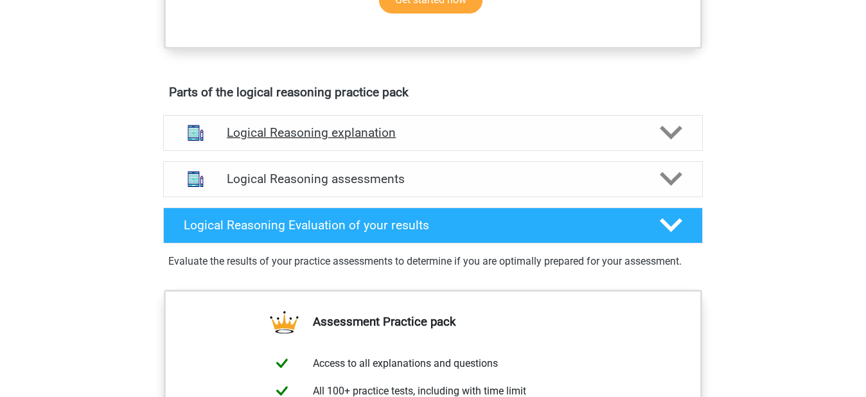
click at [376, 140] on h4 "Logical Reasoning explanation" at bounding box center [433, 132] width 413 height 15
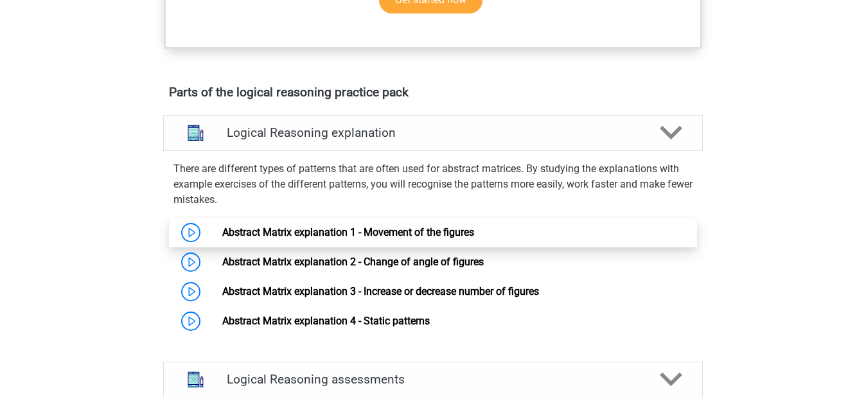
click at [403, 238] on link "Abstract Matrix explanation 1 - Movement of the figures" at bounding box center [348, 232] width 252 height 12
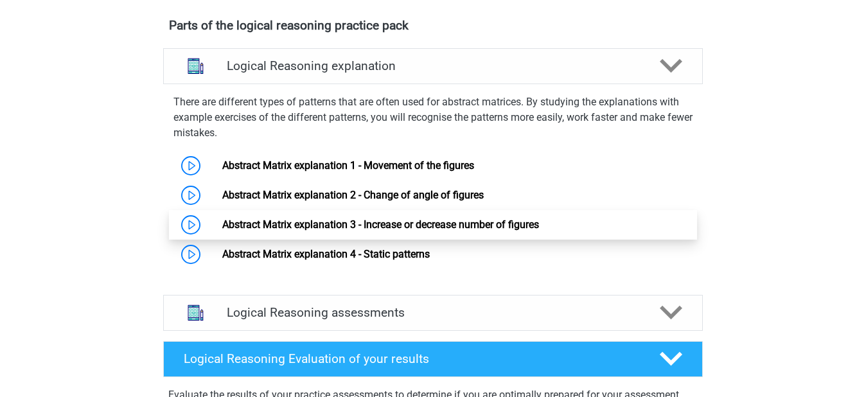
scroll to position [771, 0]
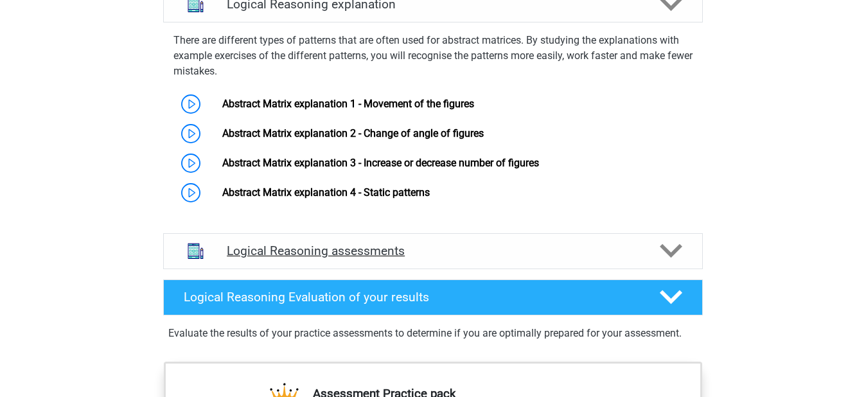
click at [438, 258] on h4 "Logical Reasoning assessments" at bounding box center [433, 251] width 413 height 15
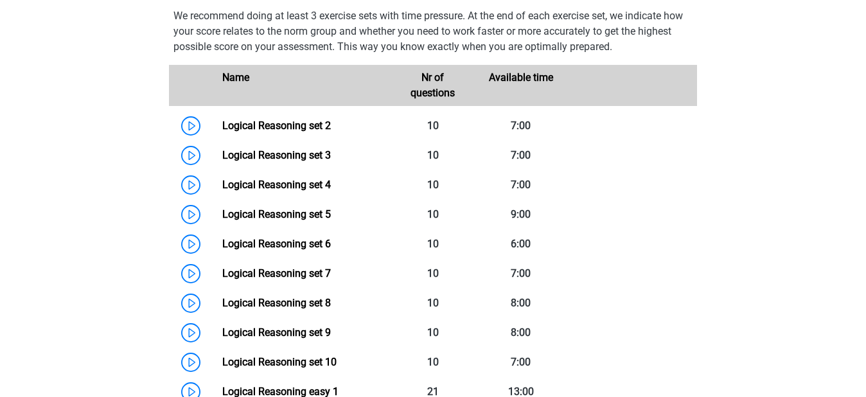
scroll to position [1028, 0]
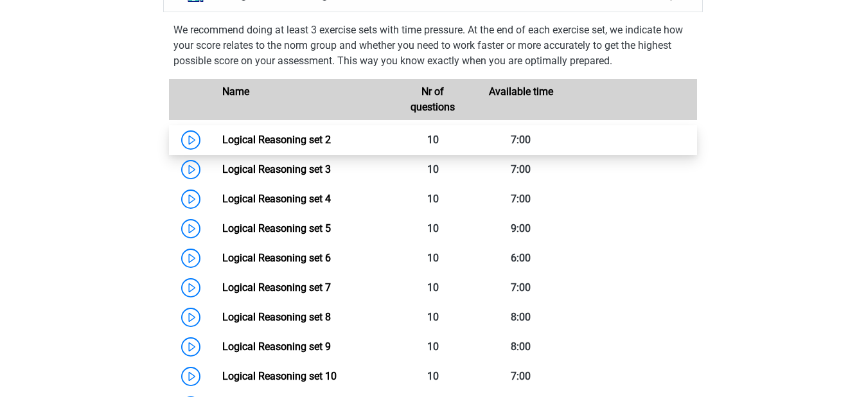
click at [257, 146] on link "Logical Reasoning set 2" at bounding box center [276, 140] width 109 height 12
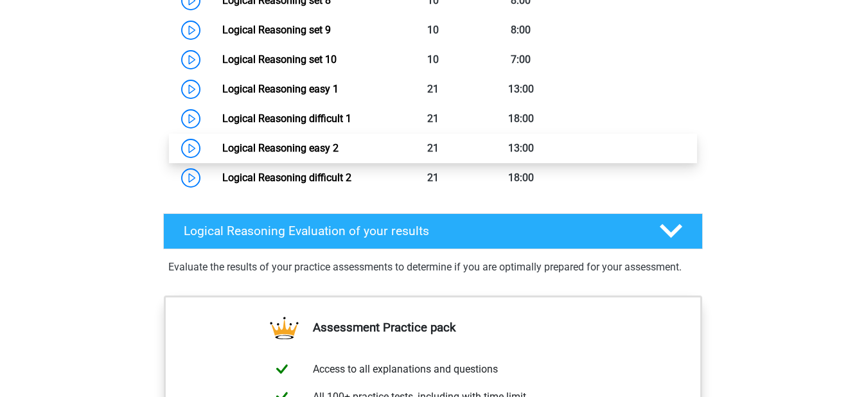
scroll to position [1414, 0]
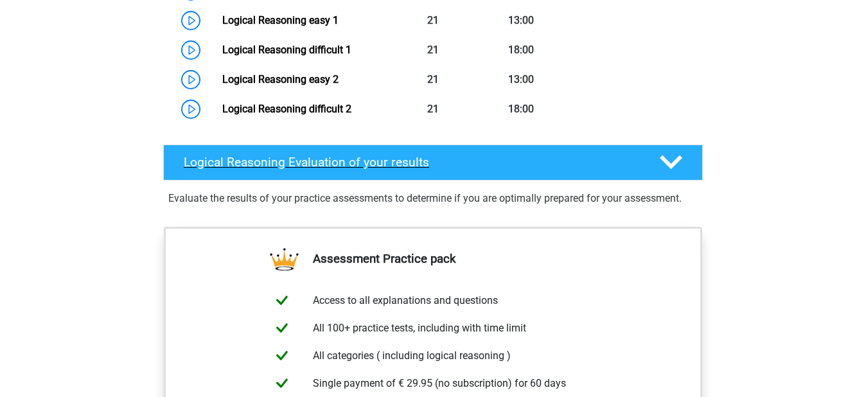
click at [406, 169] on h4 "Logical Reasoning Evaluation of your results" at bounding box center [412, 162] width 456 height 15
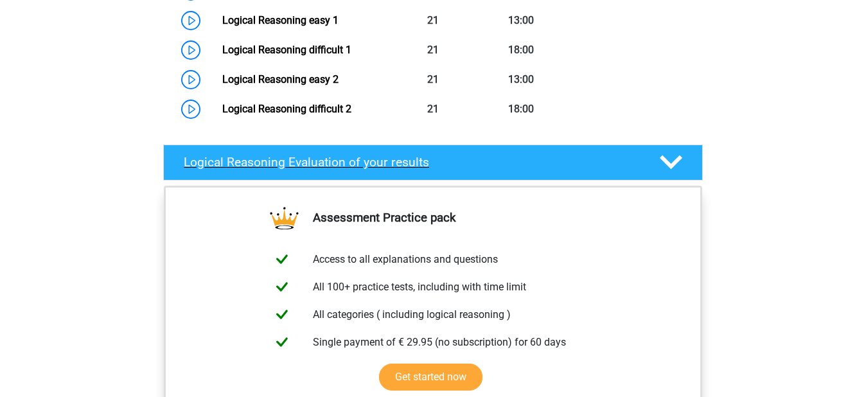
click at [406, 169] on h4 "Logical Reasoning Evaluation of your results" at bounding box center [412, 162] width 456 height 15
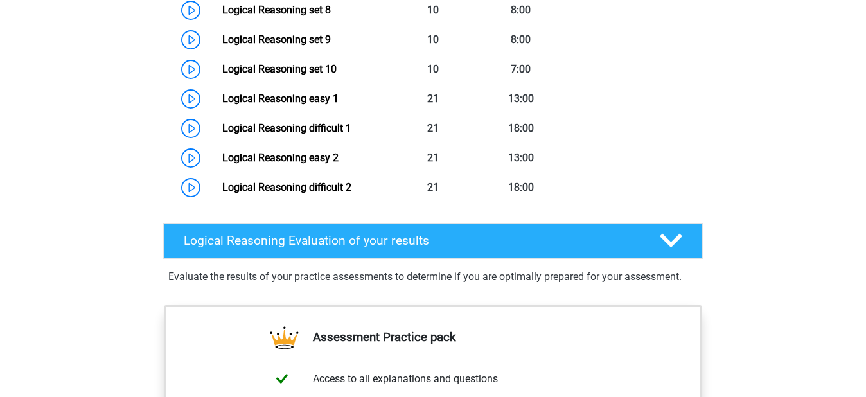
scroll to position [1285, 0]
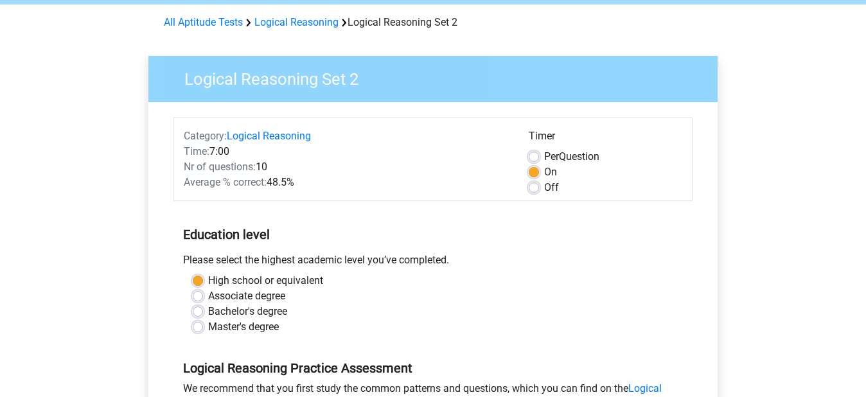
scroll to position [129, 0]
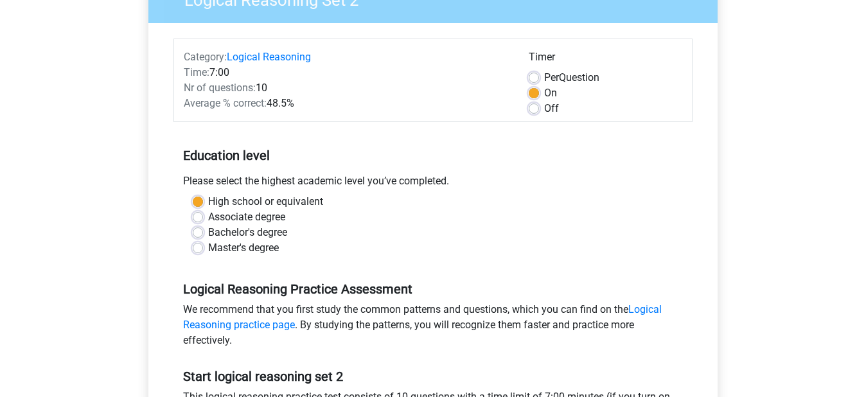
click at [276, 217] on label "Associate degree" at bounding box center [246, 216] width 77 height 15
click at [203, 217] on input "Associate degree" at bounding box center [198, 215] width 10 height 13
radio input "true"
click at [544, 78] on label "Per Question" at bounding box center [571, 77] width 55 height 15
click at [530, 78] on input "Per Question" at bounding box center [534, 76] width 10 height 13
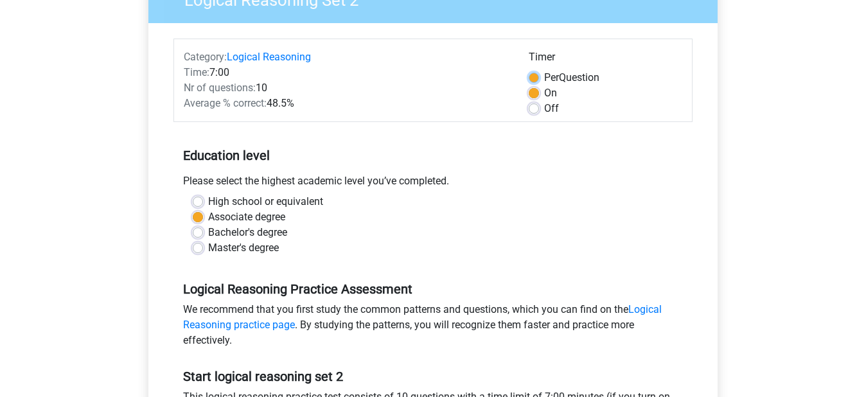
radio input "true"
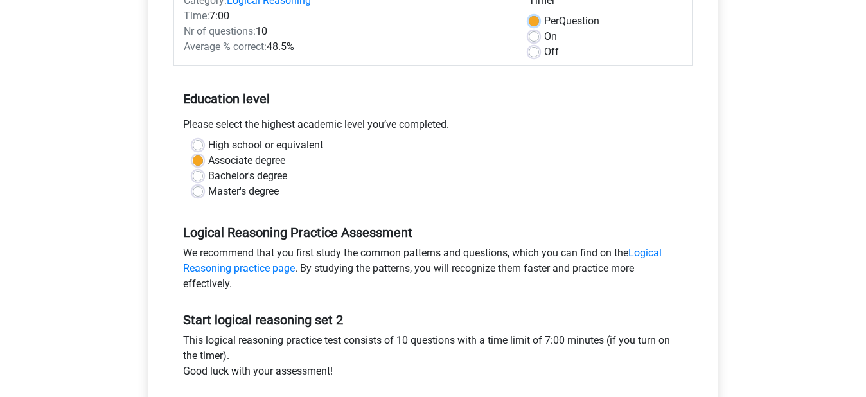
scroll to position [321, 0]
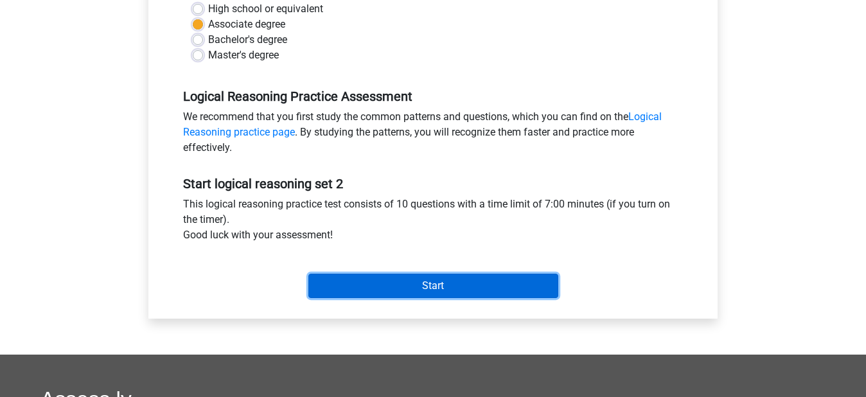
click at [430, 286] on input "Start" at bounding box center [433, 286] width 250 height 24
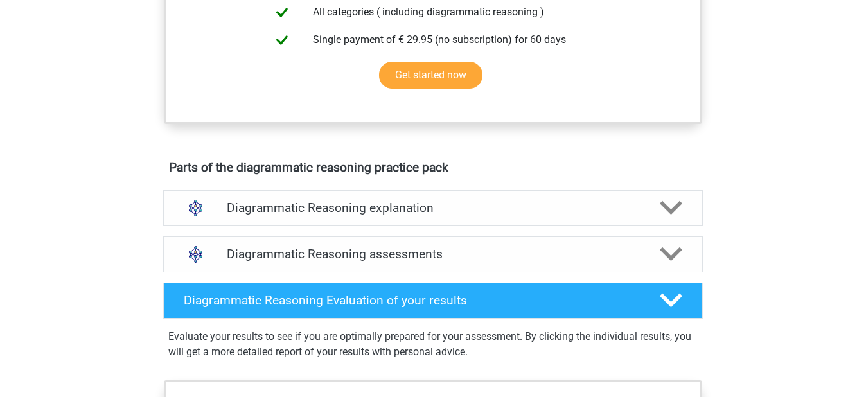
scroll to position [707, 0]
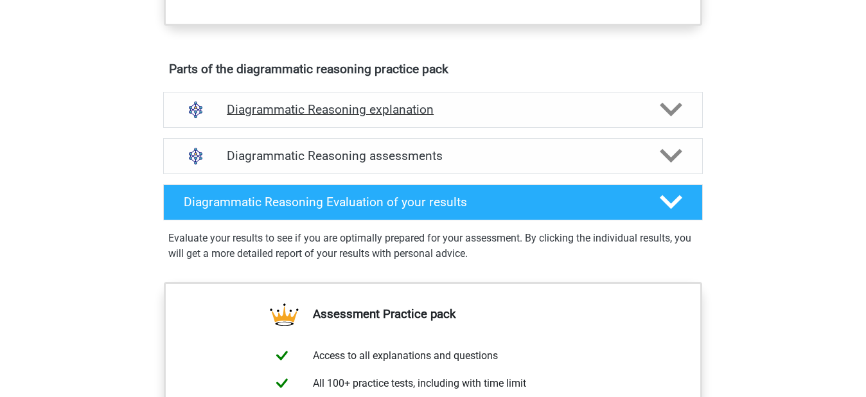
click at [386, 114] on div "Diagrammatic Reasoning explanation" at bounding box center [433, 110] width 540 height 36
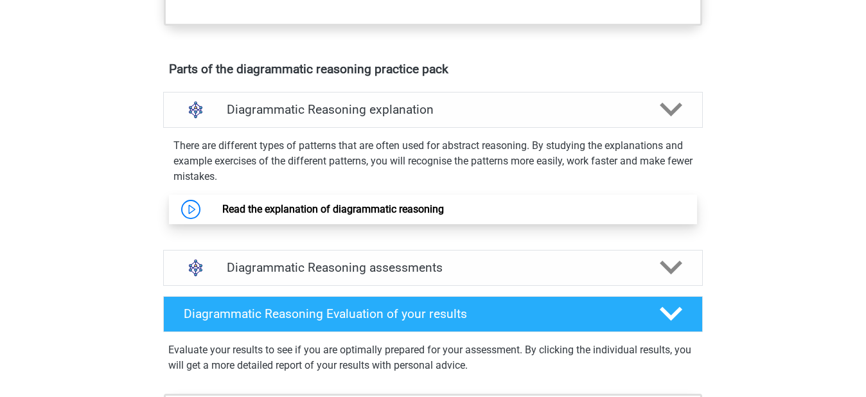
click at [362, 215] on link "Read the explanation of diagrammatic reasoning" at bounding box center [333, 209] width 222 height 12
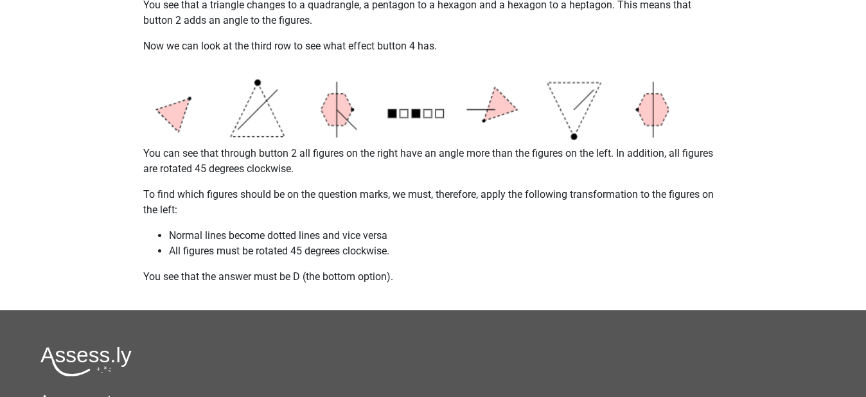
scroll to position [1350, 0]
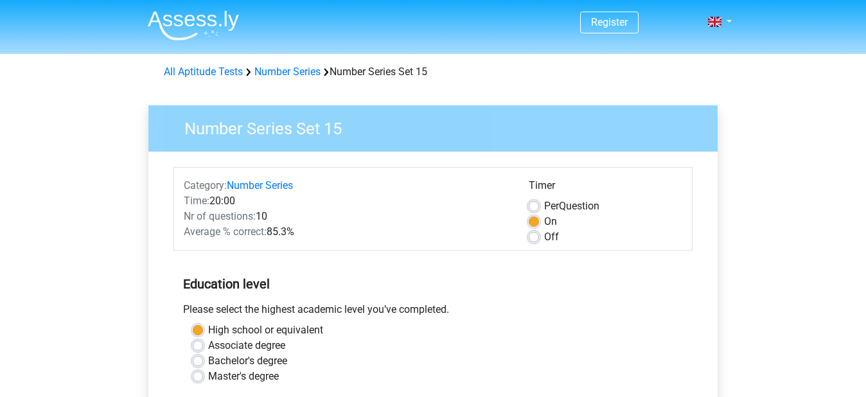
scroll to position [321, 0]
